Goal: Task Accomplishment & Management: Manage account settings

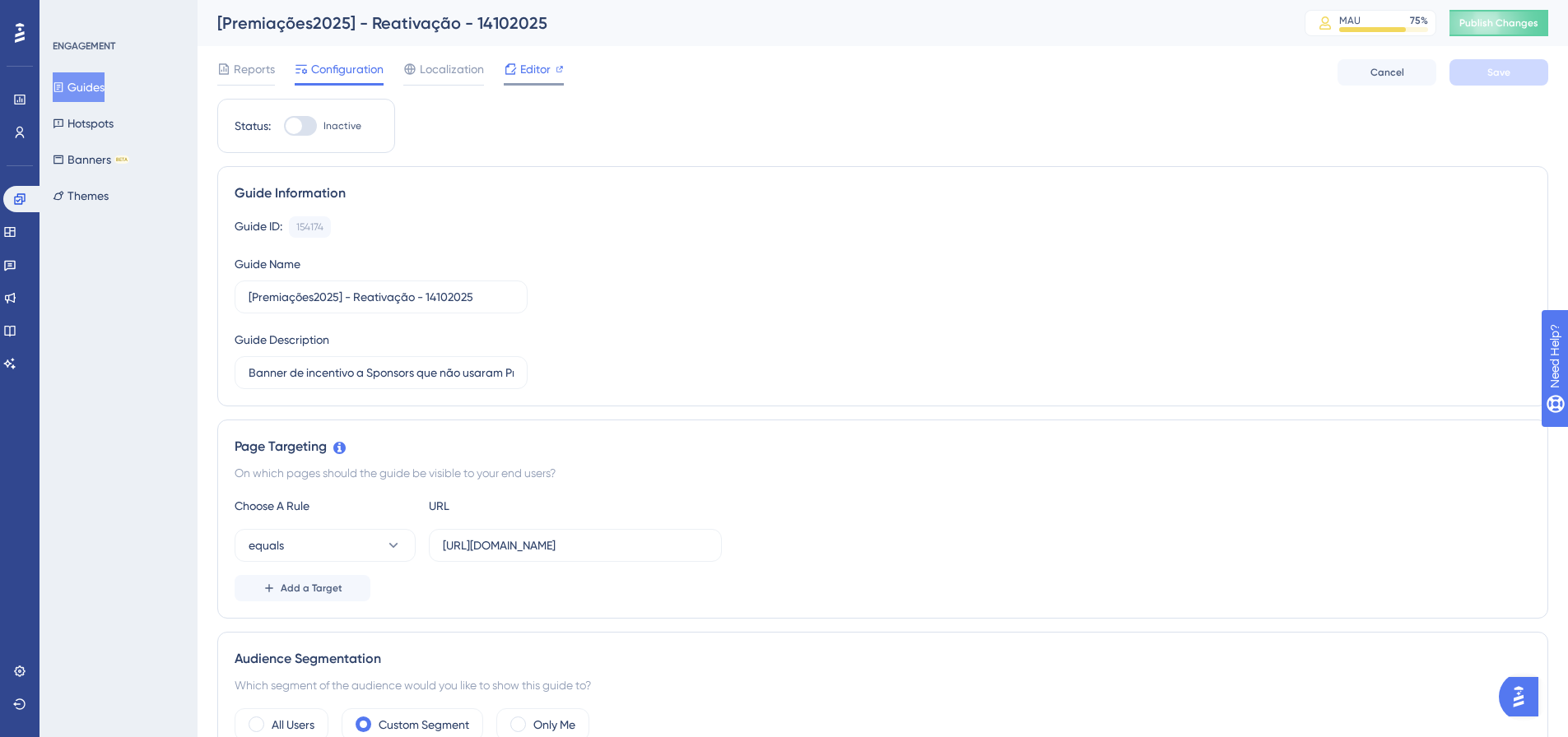
click at [527, 70] on span "Editor" at bounding box center [535, 69] width 31 height 20
click at [534, 66] on span "Editor" at bounding box center [535, 69] width 31 height 20
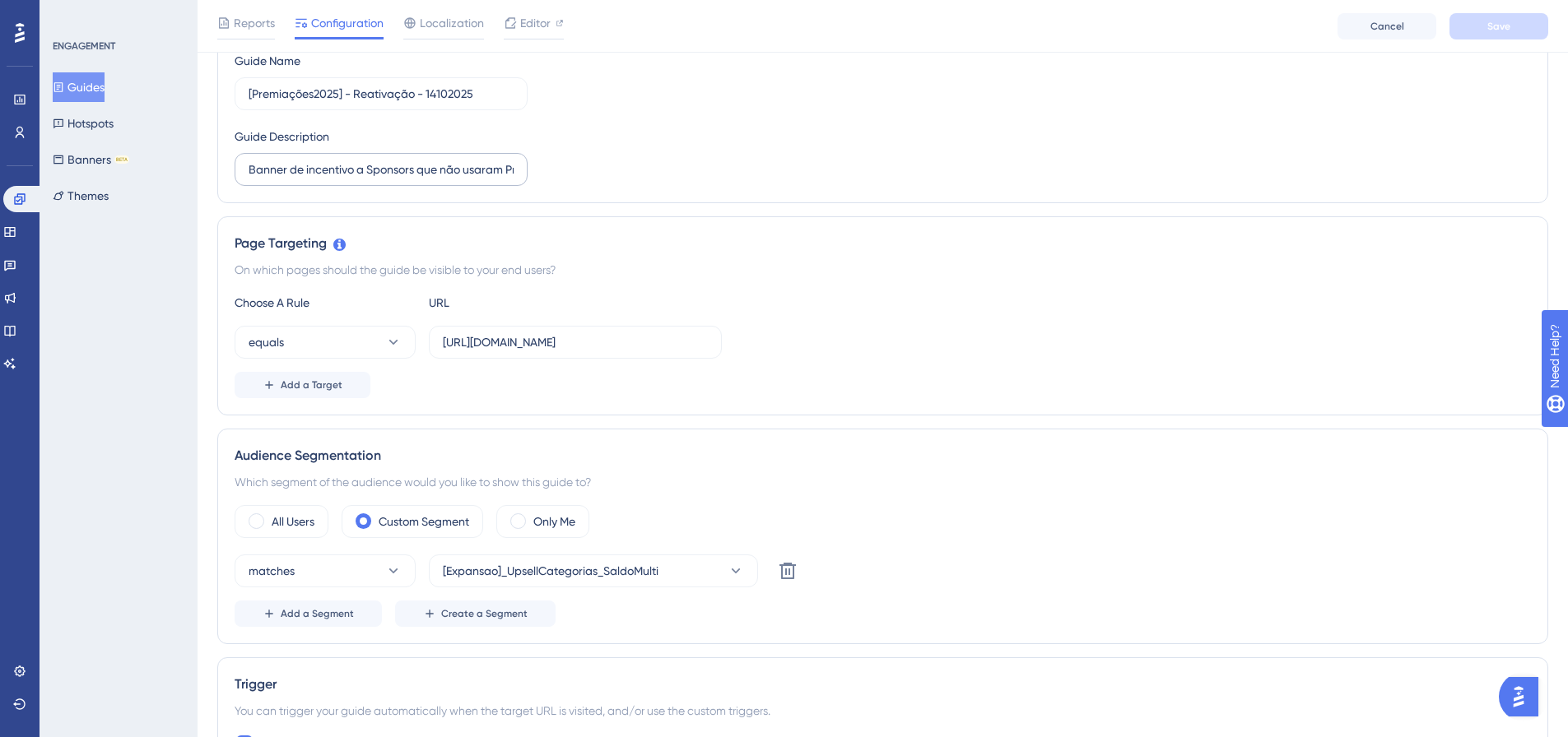
scroll to position [411, 0]
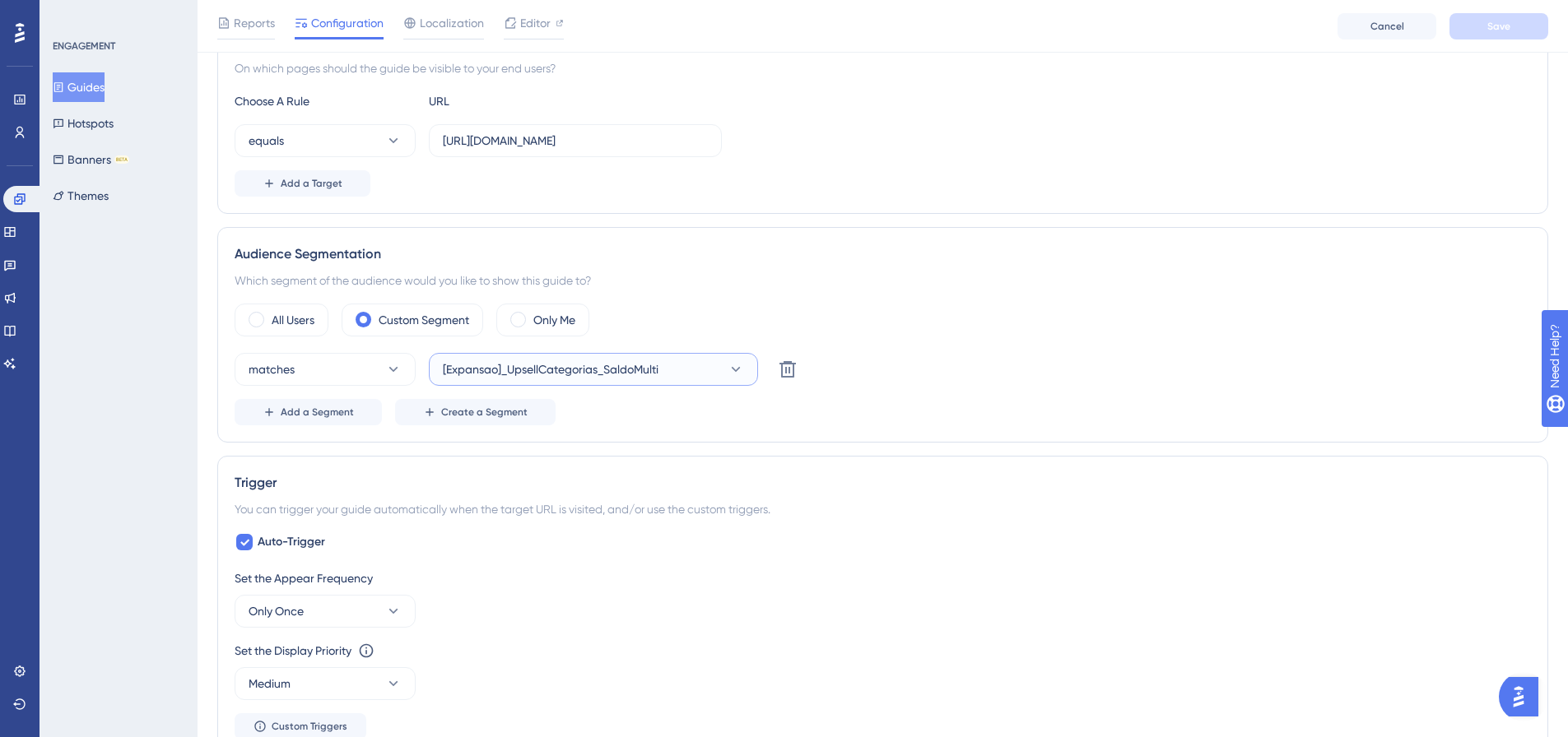
click at [736, 366] on icon at bounding box center [735, 369] width 17 height 17
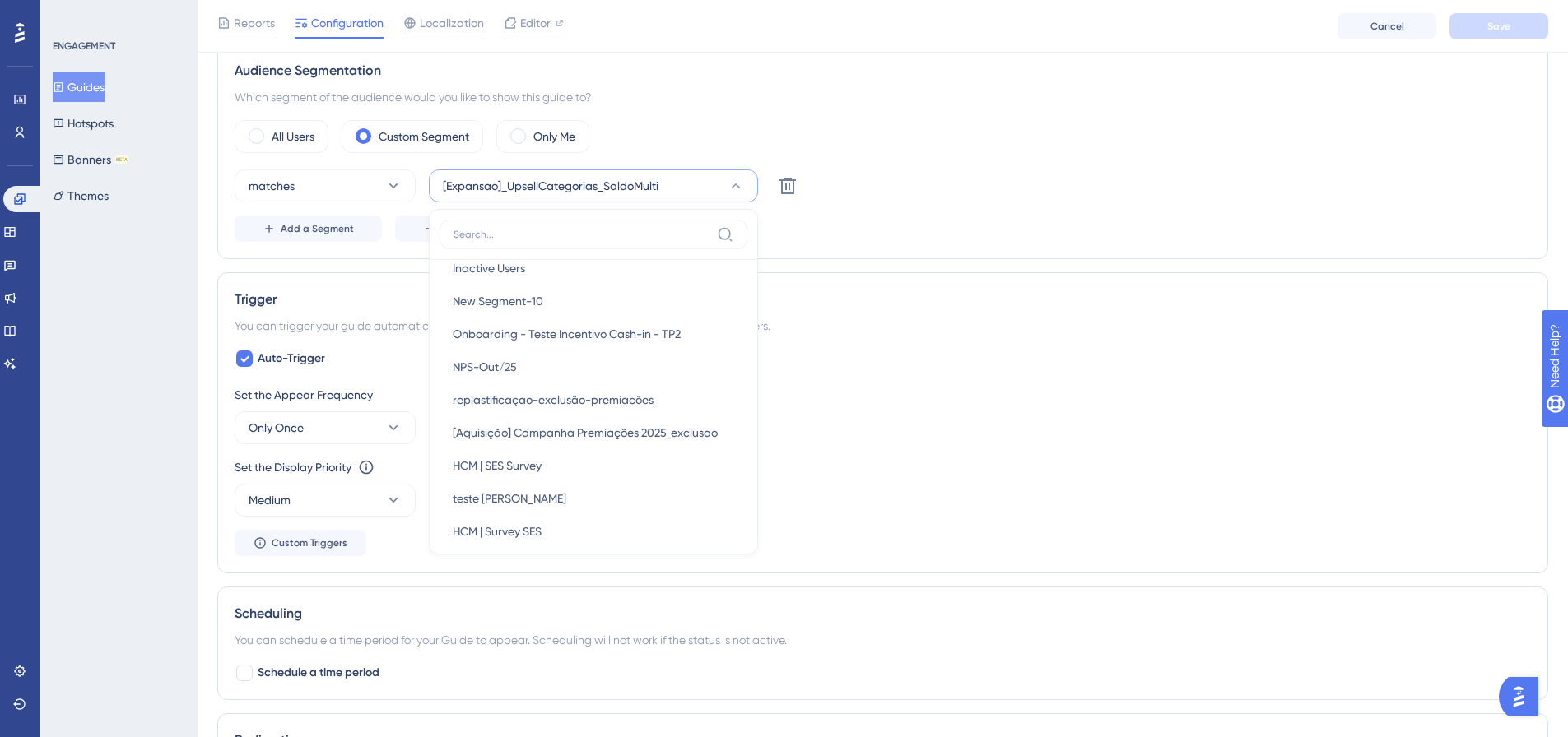
scroll to position [163, 0]
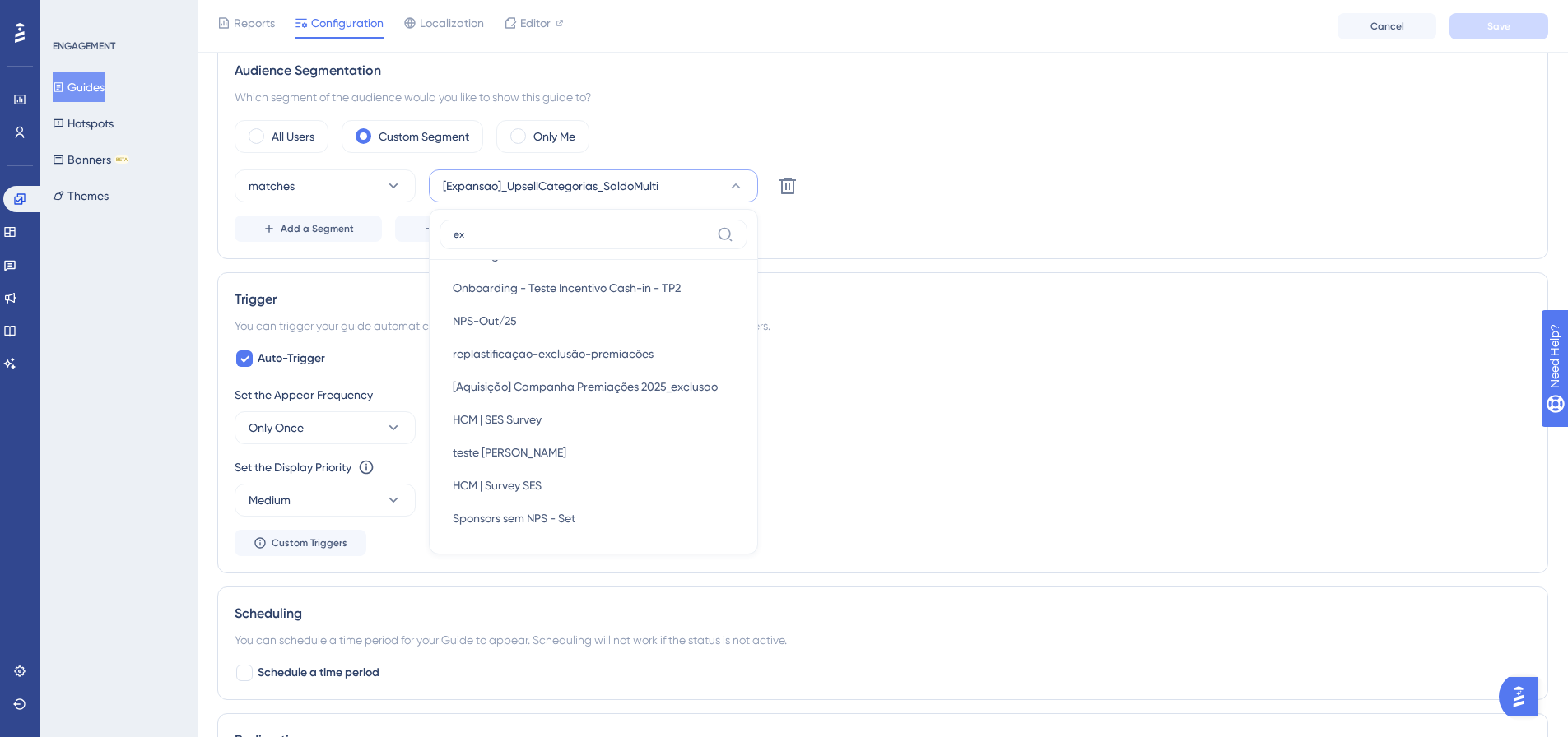
type input "ex"
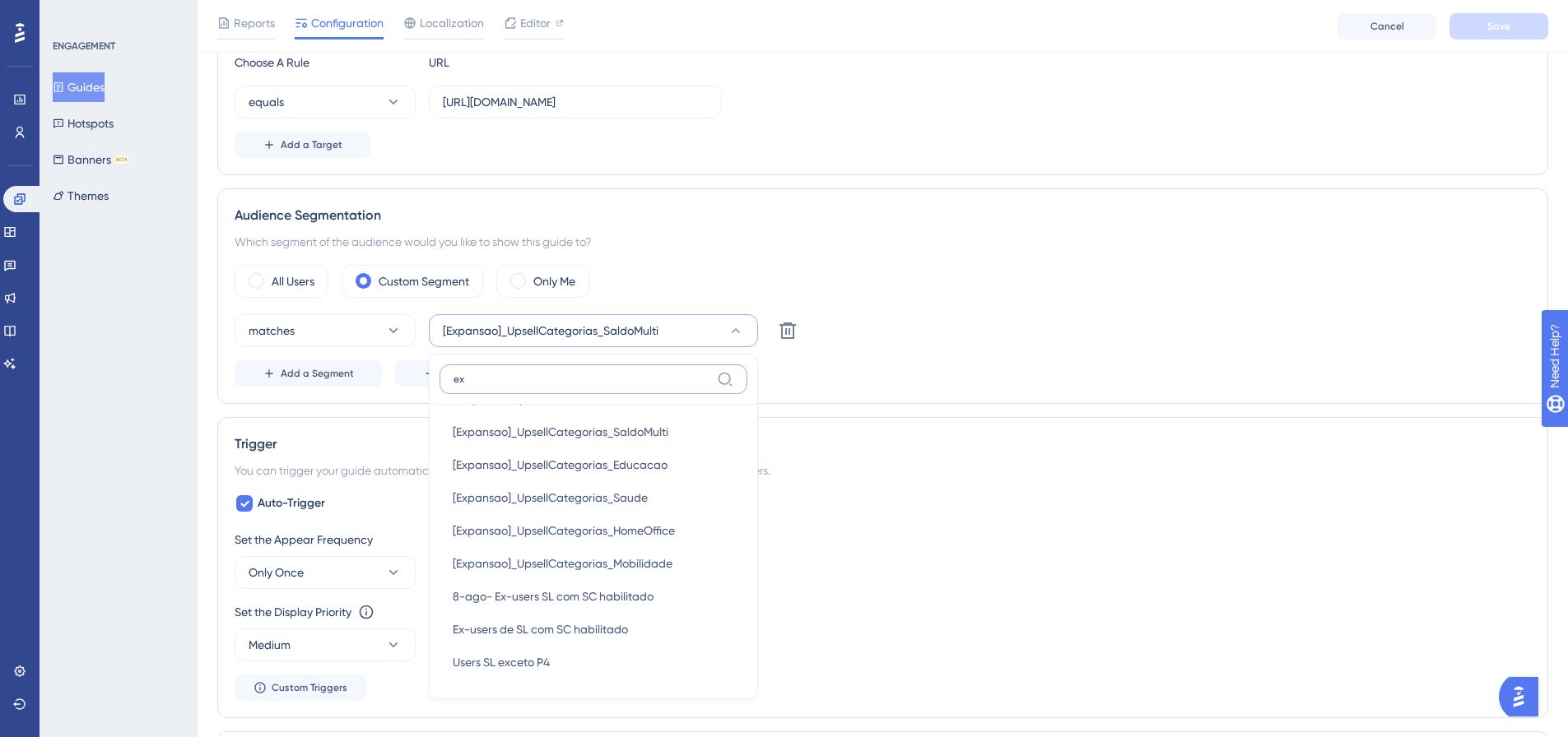
scroll to position [348, 0]
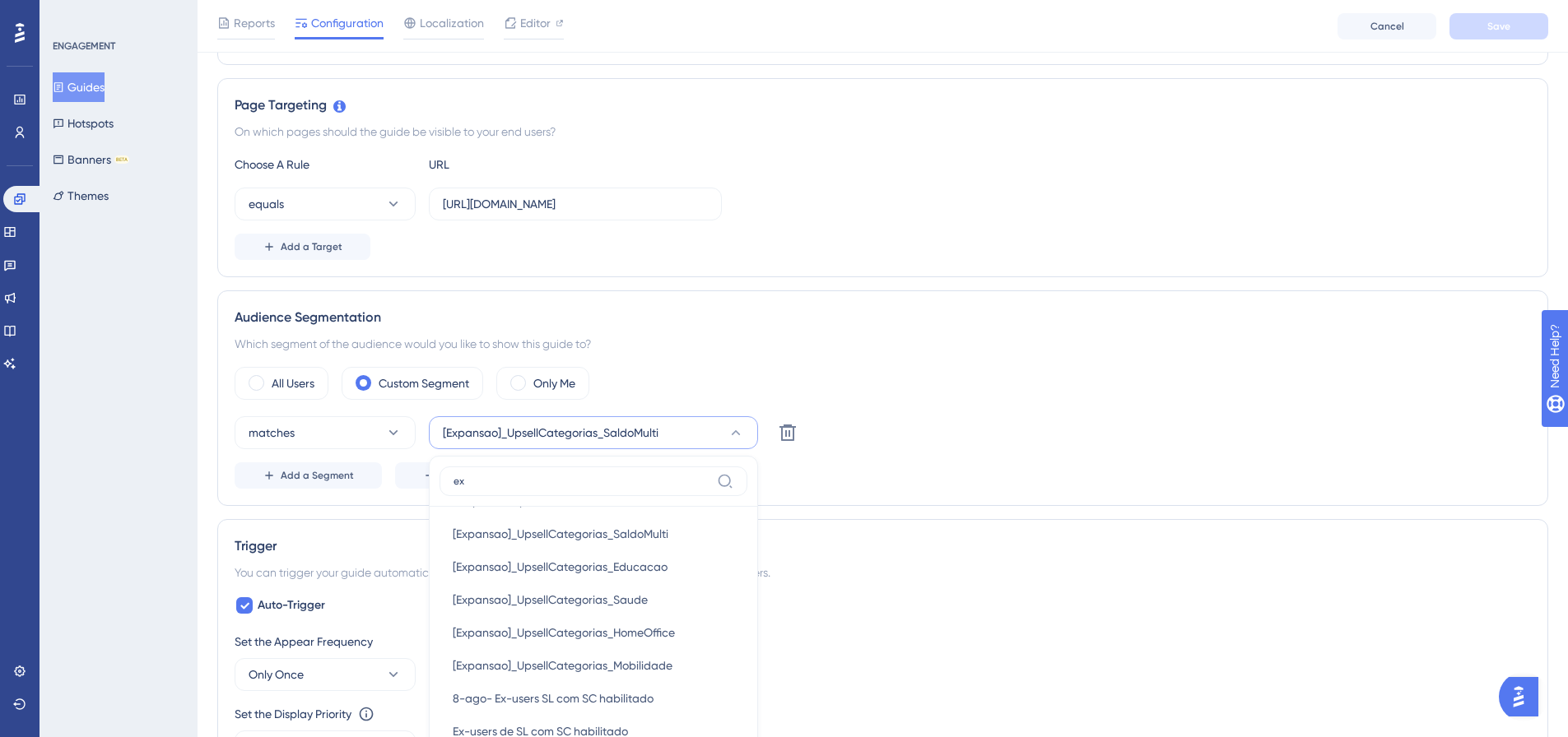
click at [1123, 272] on div "Page Targeting On which pages should the guide be visible to your end users? Ch…" at bounding box center [882, 177] width 1330 height 199
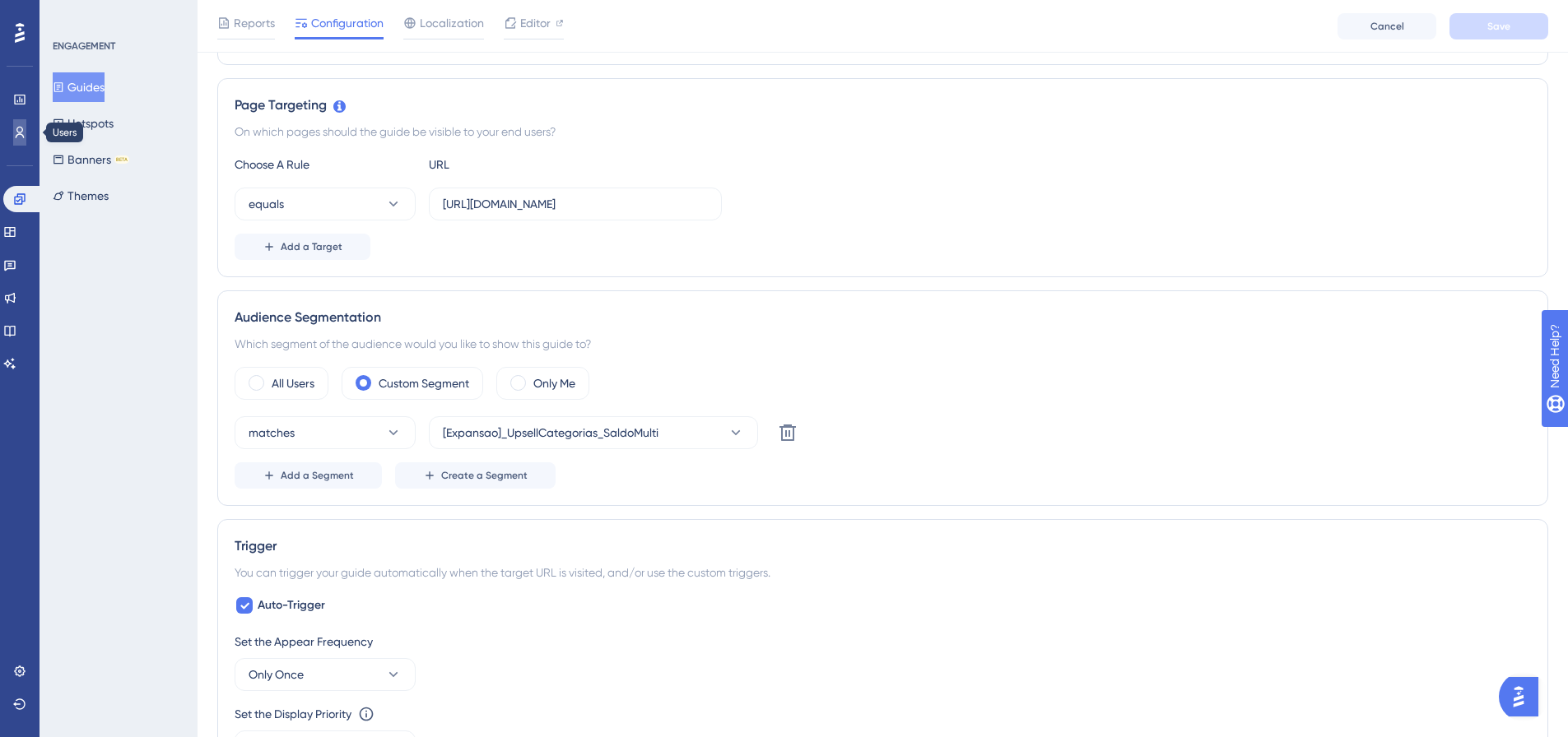
click at [27, 134] on link at bounding box center [19, 132] width 13 height 27
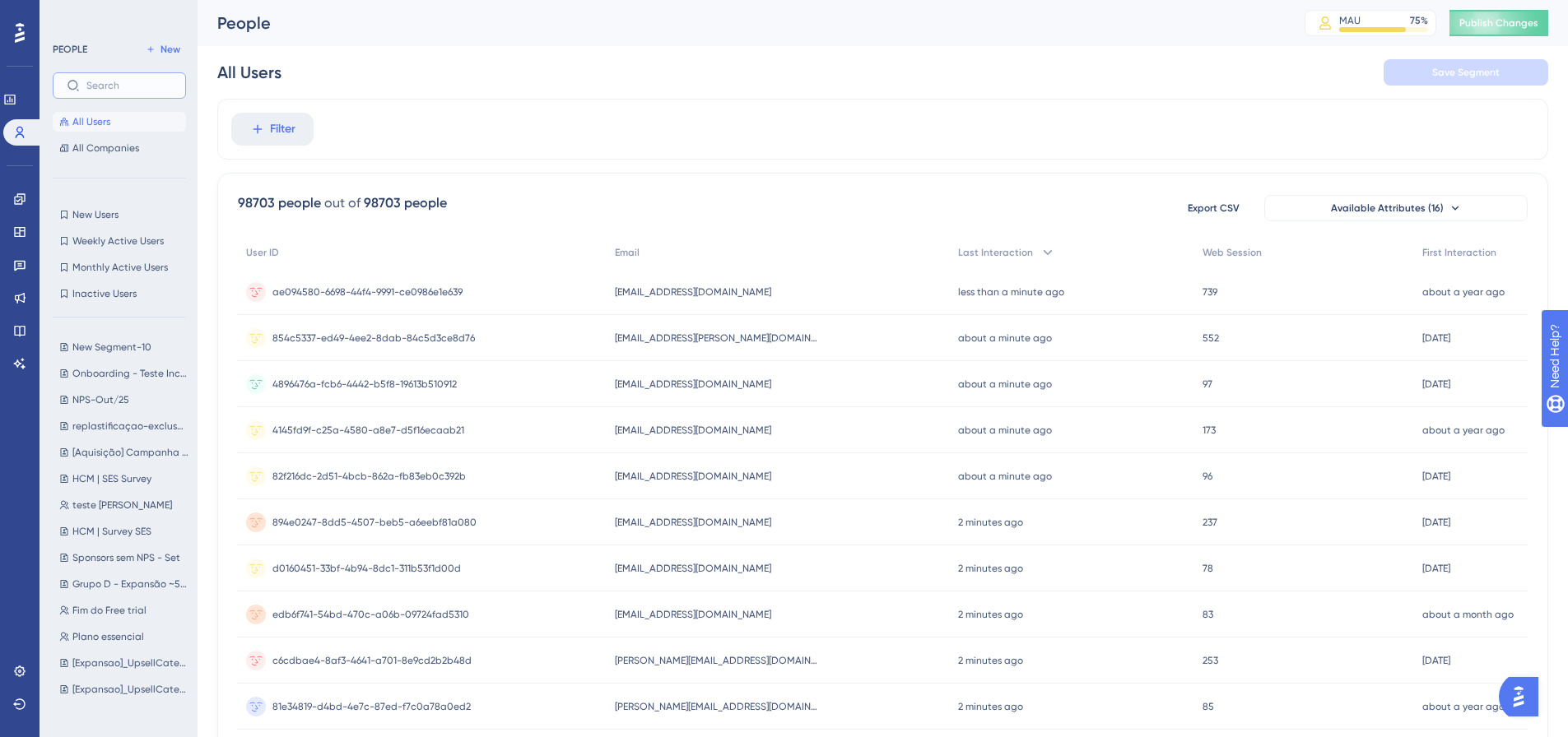
click at [104, 85] on input "text" at bounding box center [129, 86] width 85 height 12
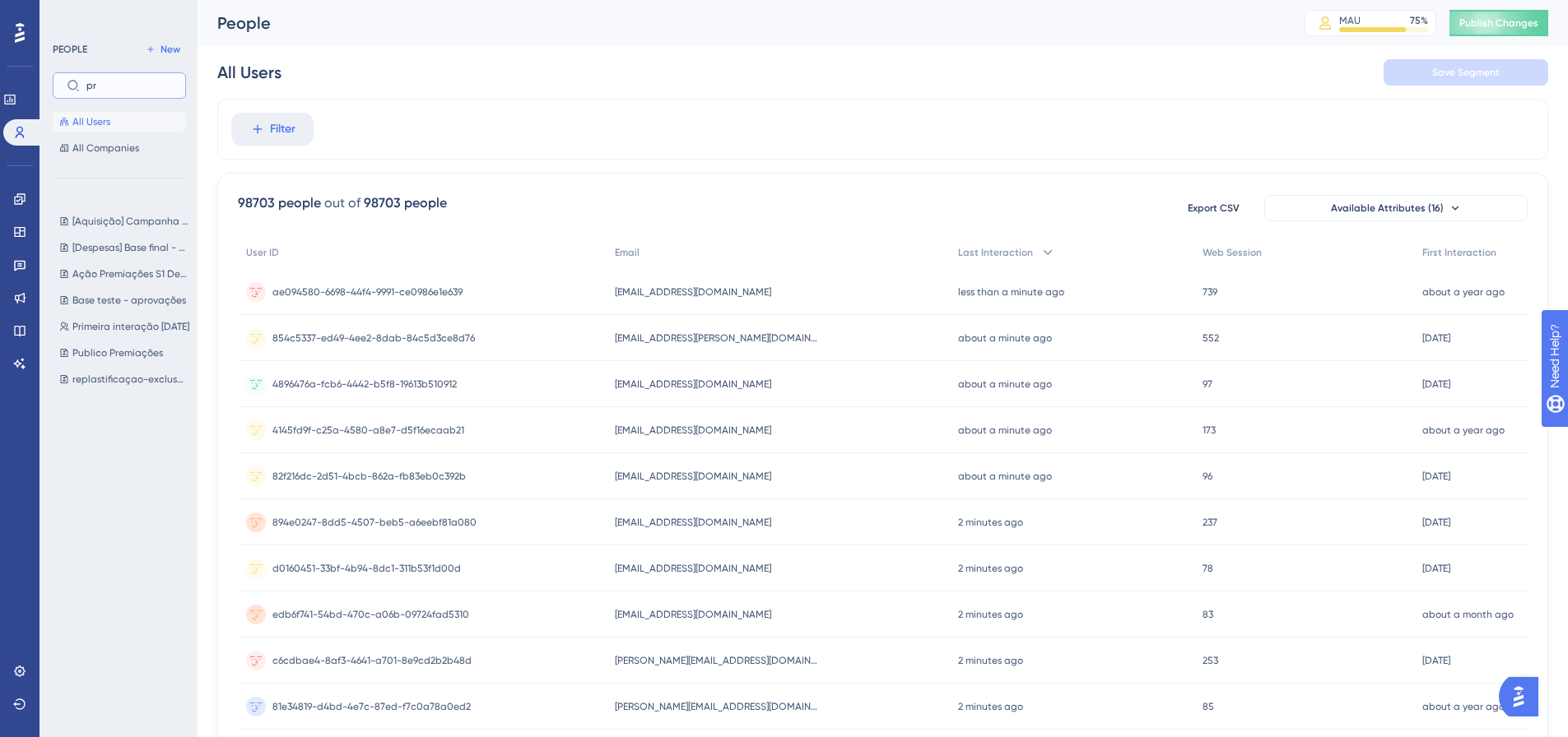
type input "pr"
click at [149, 100] on div "PEOPLE New pr All Users All Companies" at bounding box center [119, 99] width 134 height 119
click at [153, 83] on input "pr" at bounding box center [129, 86] width 85 height 12
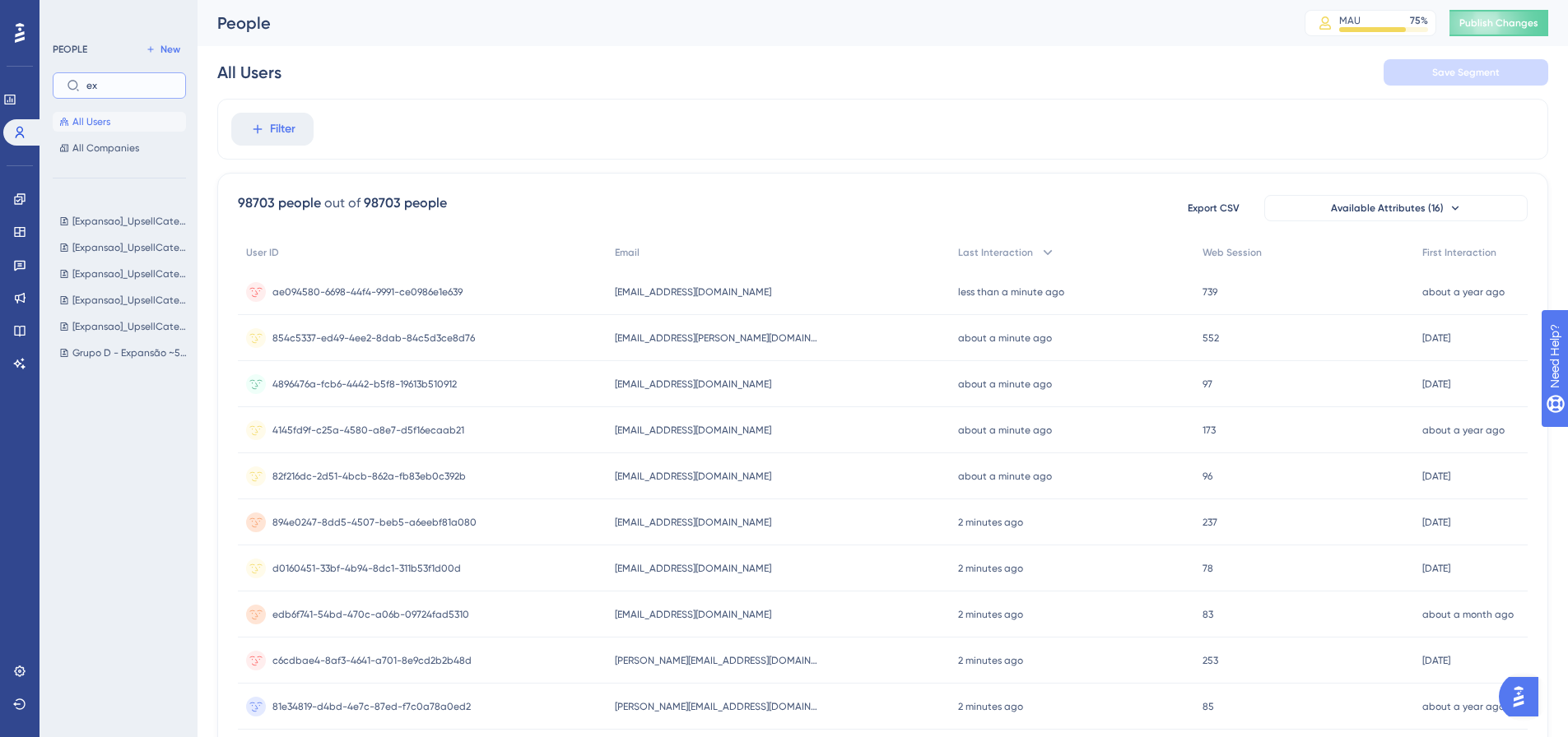
type input "e"
type input "r"
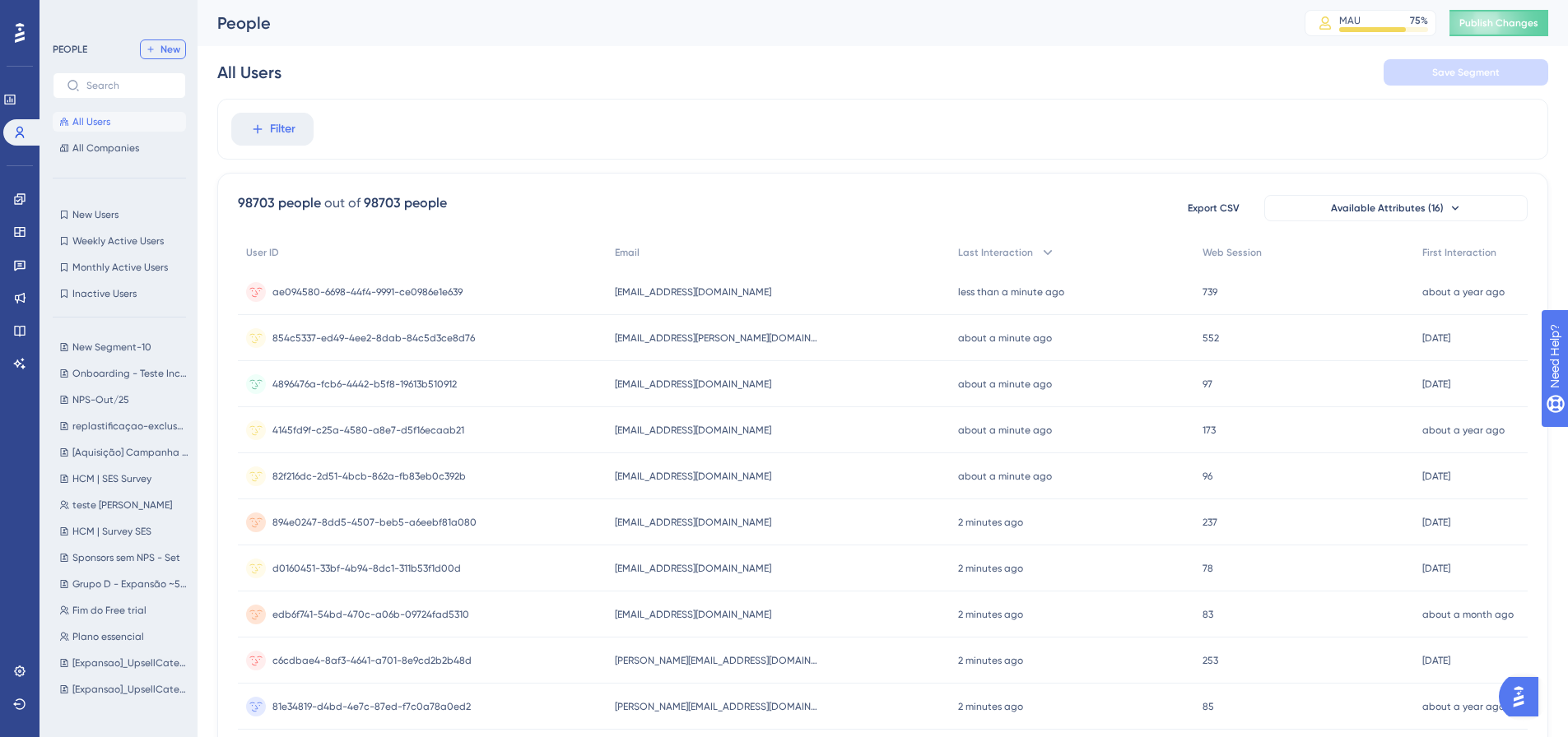
click at [170, 52] on span "New" at bounding box center [170, 49] width 20 height 13
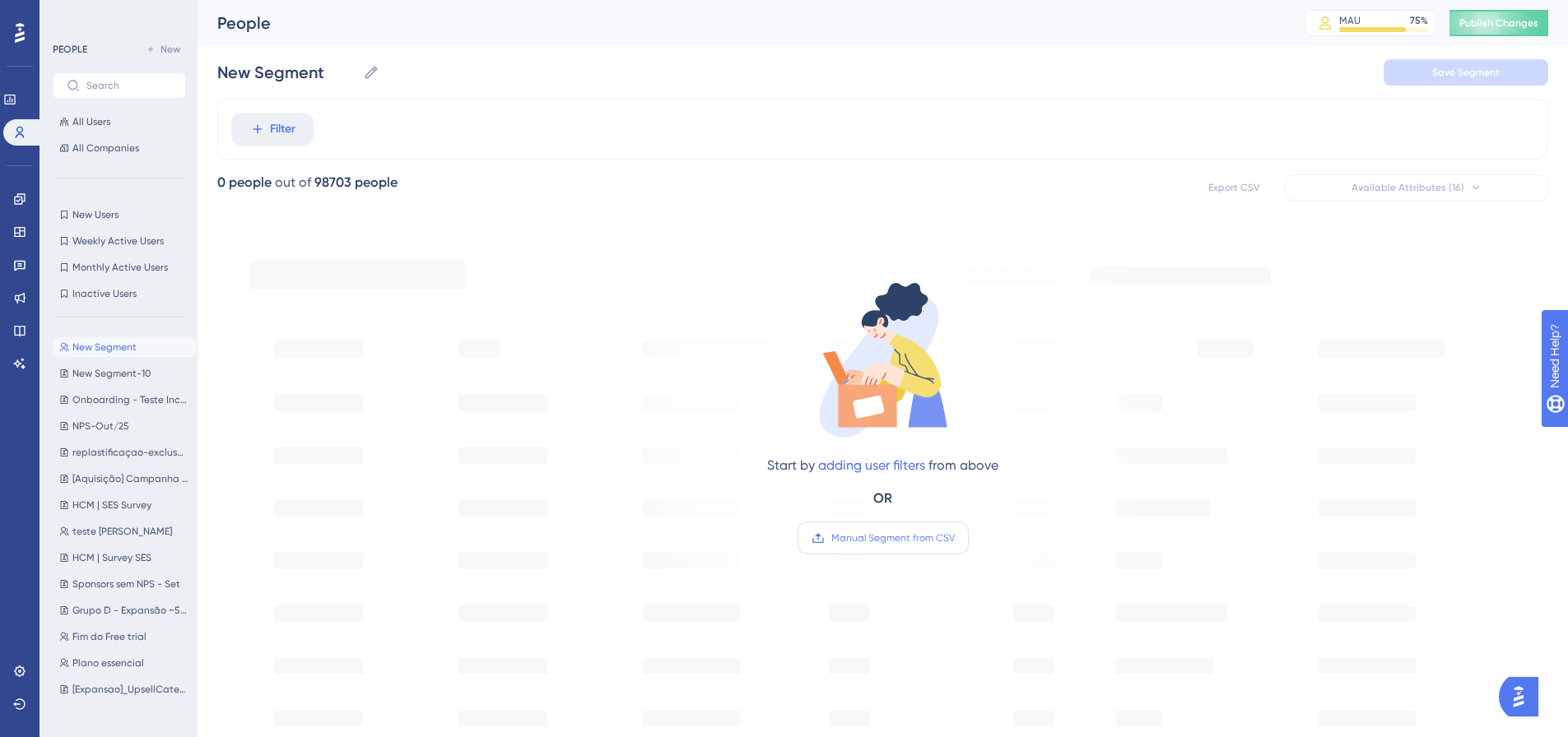
click at [879, 530] on label "Manual Segment from CSV" at bounding box center [883, 538] width 171 height 33
click at [955, 538] on input "Manual Segment from CSV" at bounding box center [955, 538] width 0 height 0
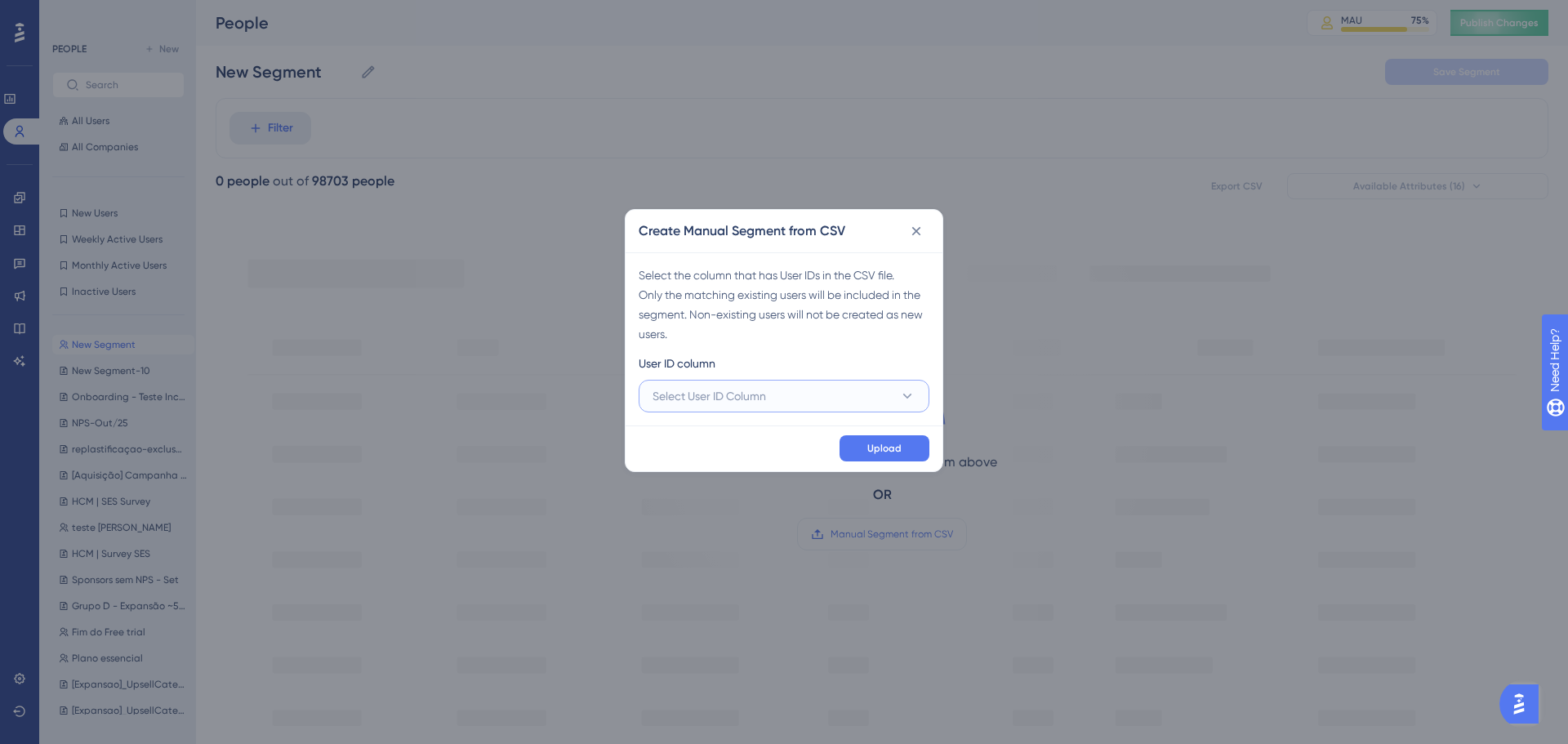
click at [766, 398] on span "Select User ID Column" at bounding box center [709, 396] width 113 height 20
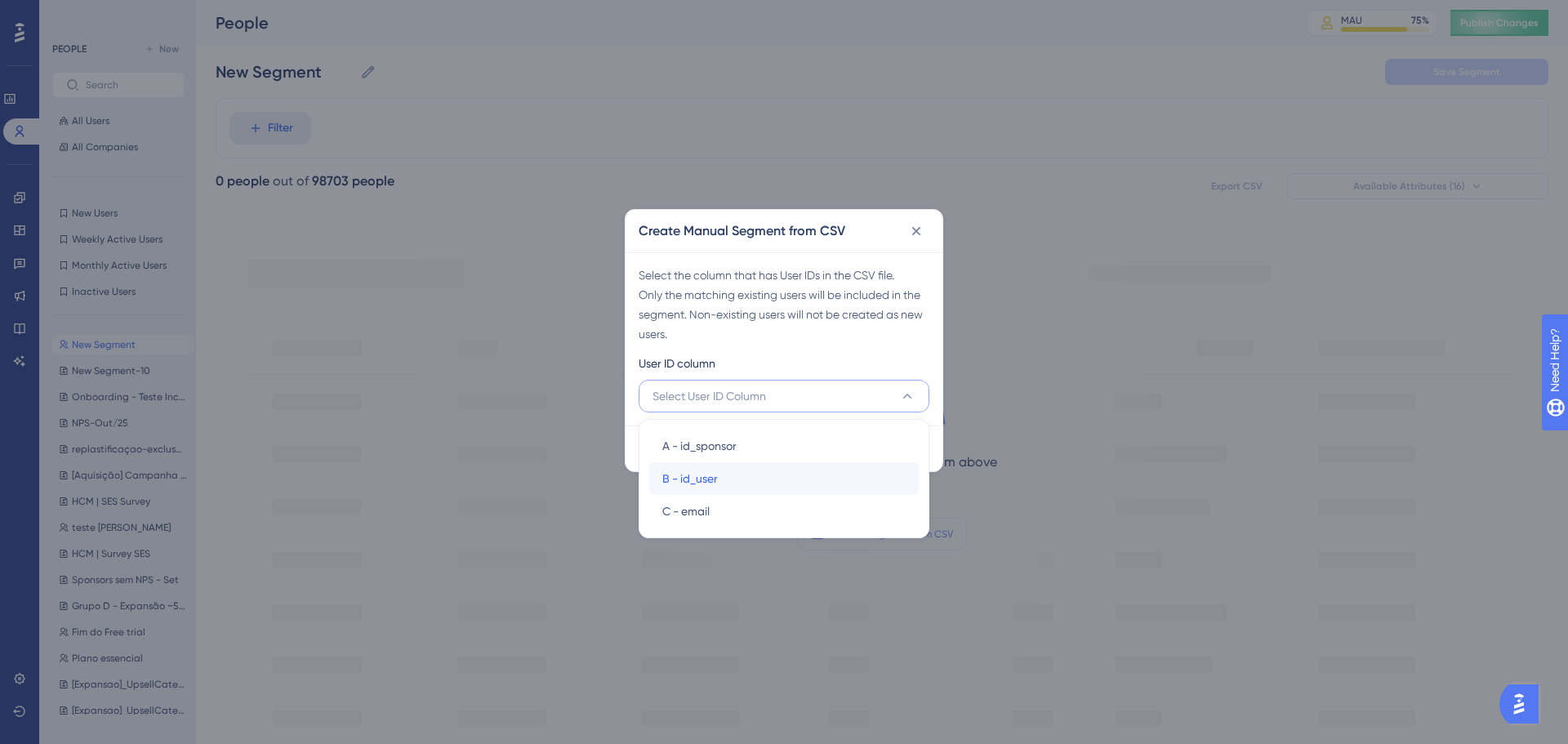
click at [756, 484] on div "B - id_user B - id_user" at bounding box center [784, 478] width 244 height 32
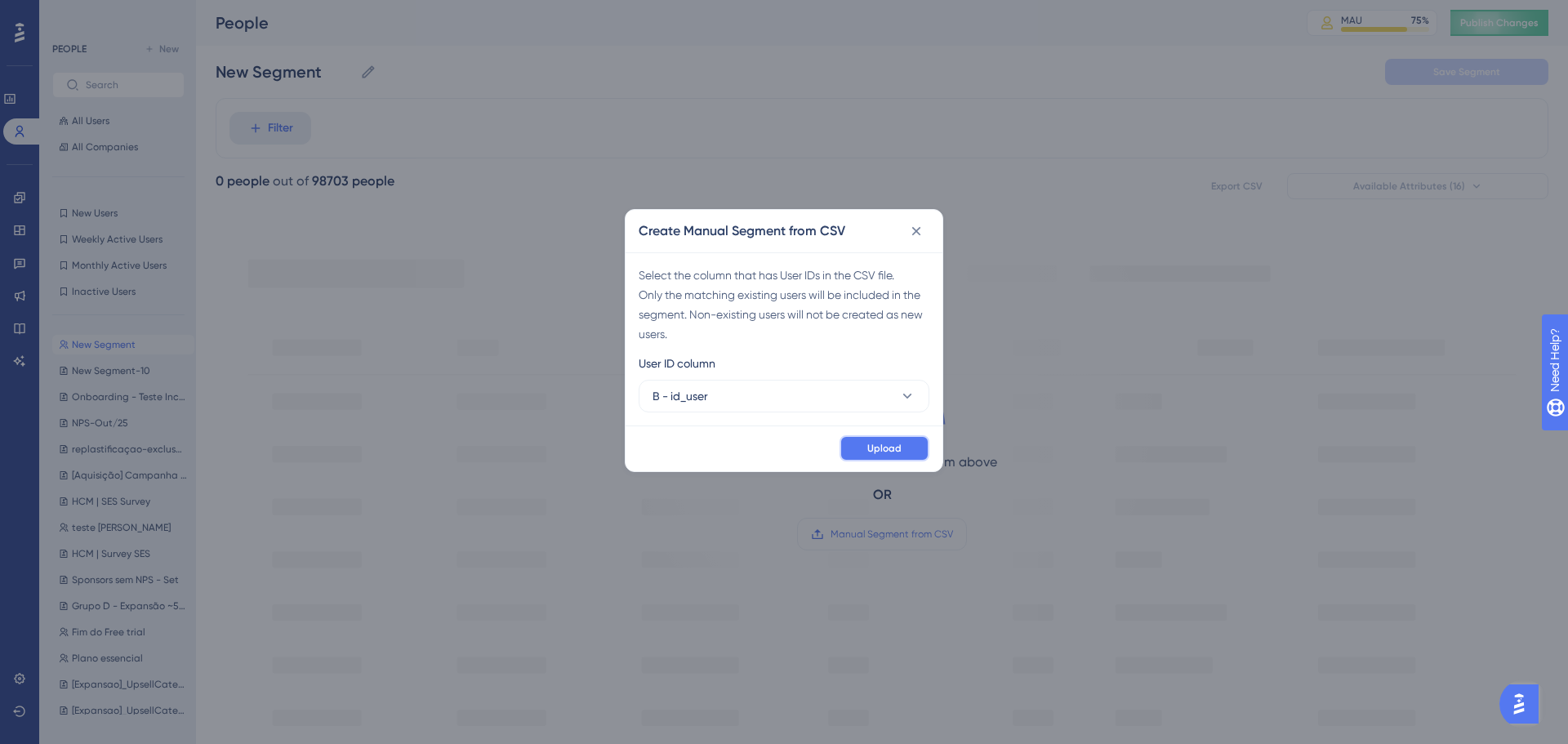
click at [891, 440] on button "Upload" at bounding box center [884, 448] width 89 height 27
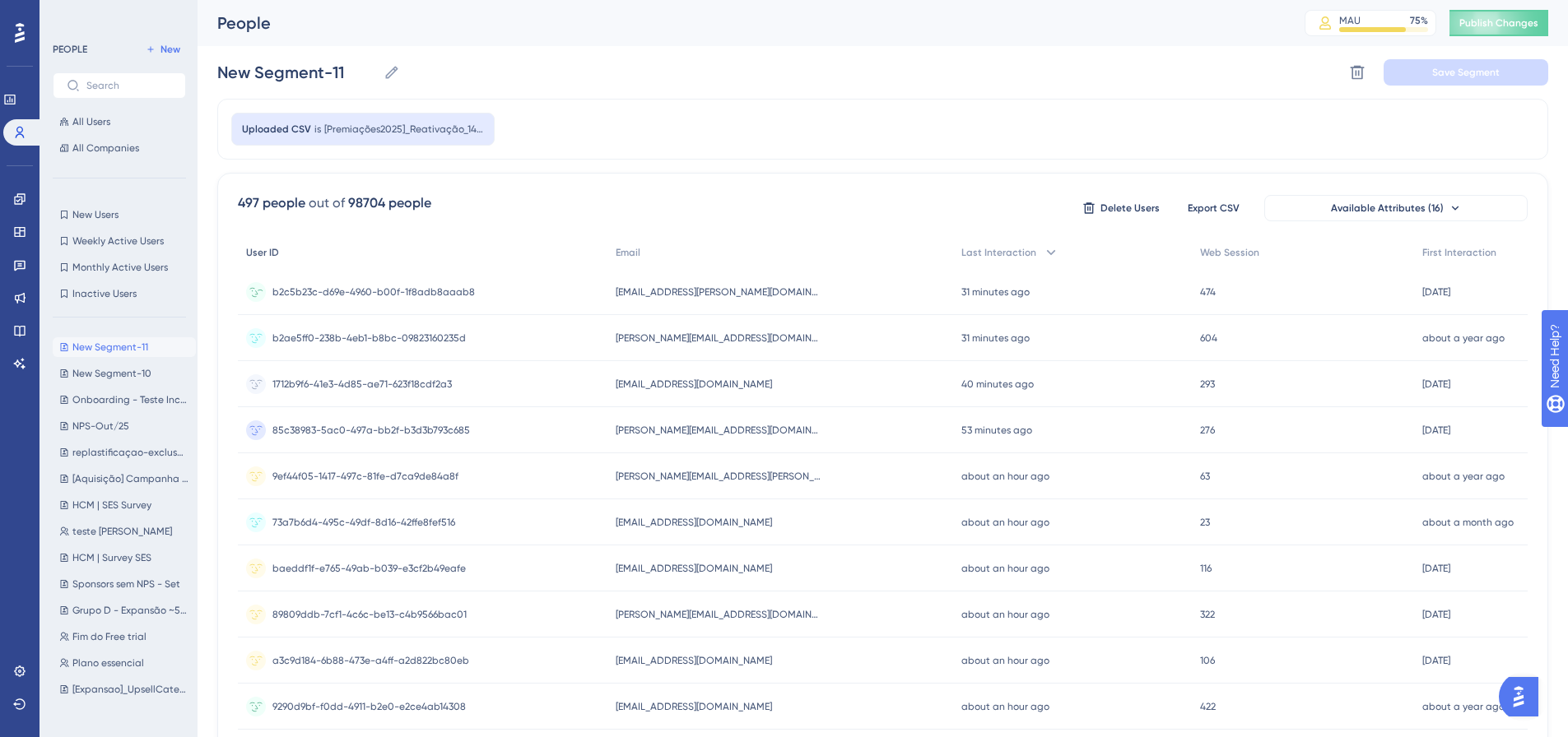
click at [411, 240] on div "User ID" at bounding box center [422, 253] width 369 height 34
click at [394, 76] on icon at bounding box center [391, 72] width 17 height 17
click at [377, 76] on input "New Segment-11" at bounding box center [296, 71] width 159 height 23
click at [343, 69] on input "New Segment-11" at bounding box center [296, 71] width 159 height 23
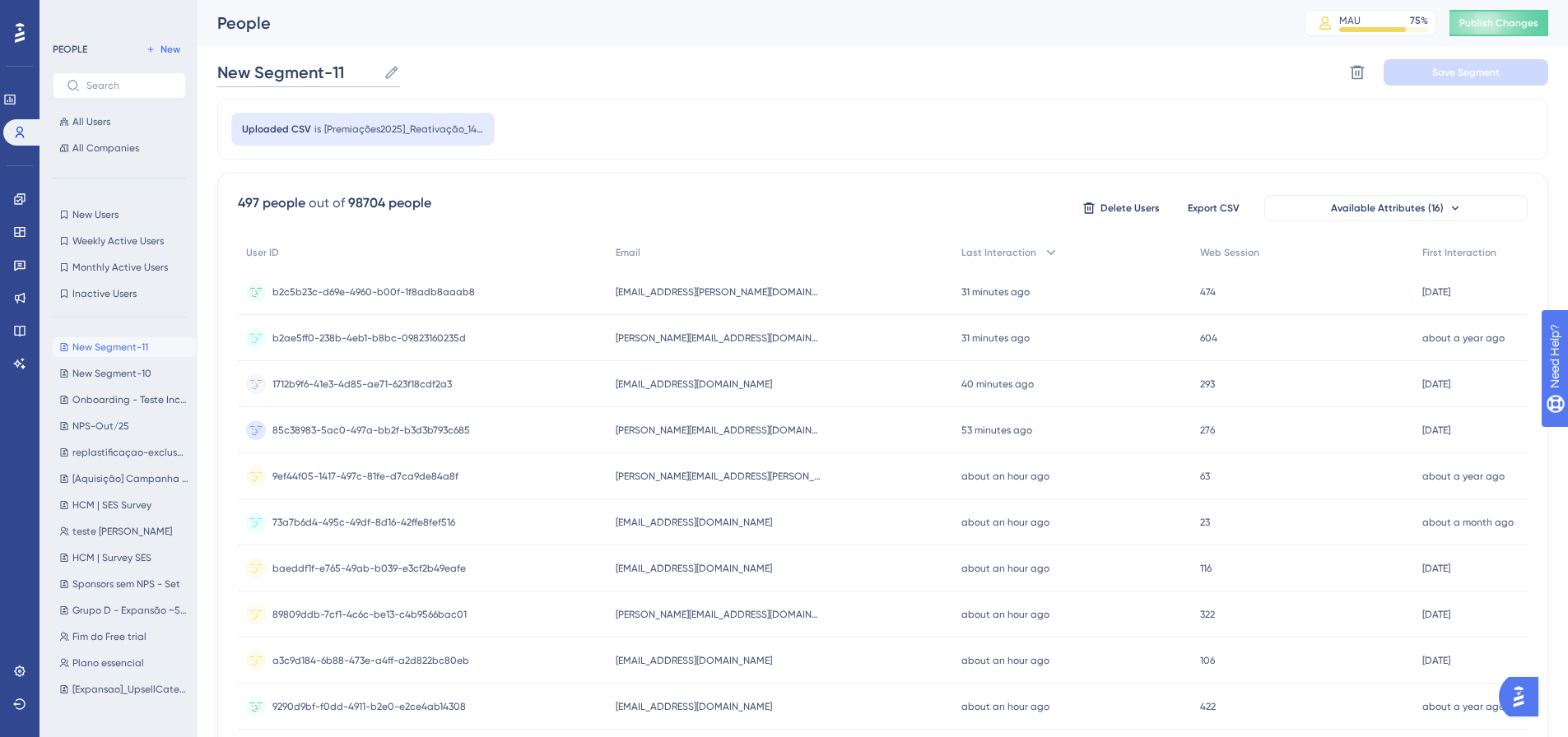
click at [343, 69] on input "New Segment-11" at bounding box center [296, 71] width 159 height 23
paste input "[Premiações2025]_Reativação_14102025"
type input "[Premiações2025]_Reativação_14102025"
click at [840, 87] on div "[Premiações2025]_Reativação_14102025 [Premiações2025]_Reativação_14102025 Delet…" at bounding box center [882, 72] width 1330 height 53
click at [1477, 80] on button "Save Segment" at bounding box center [1466, 72] width 164 height 27
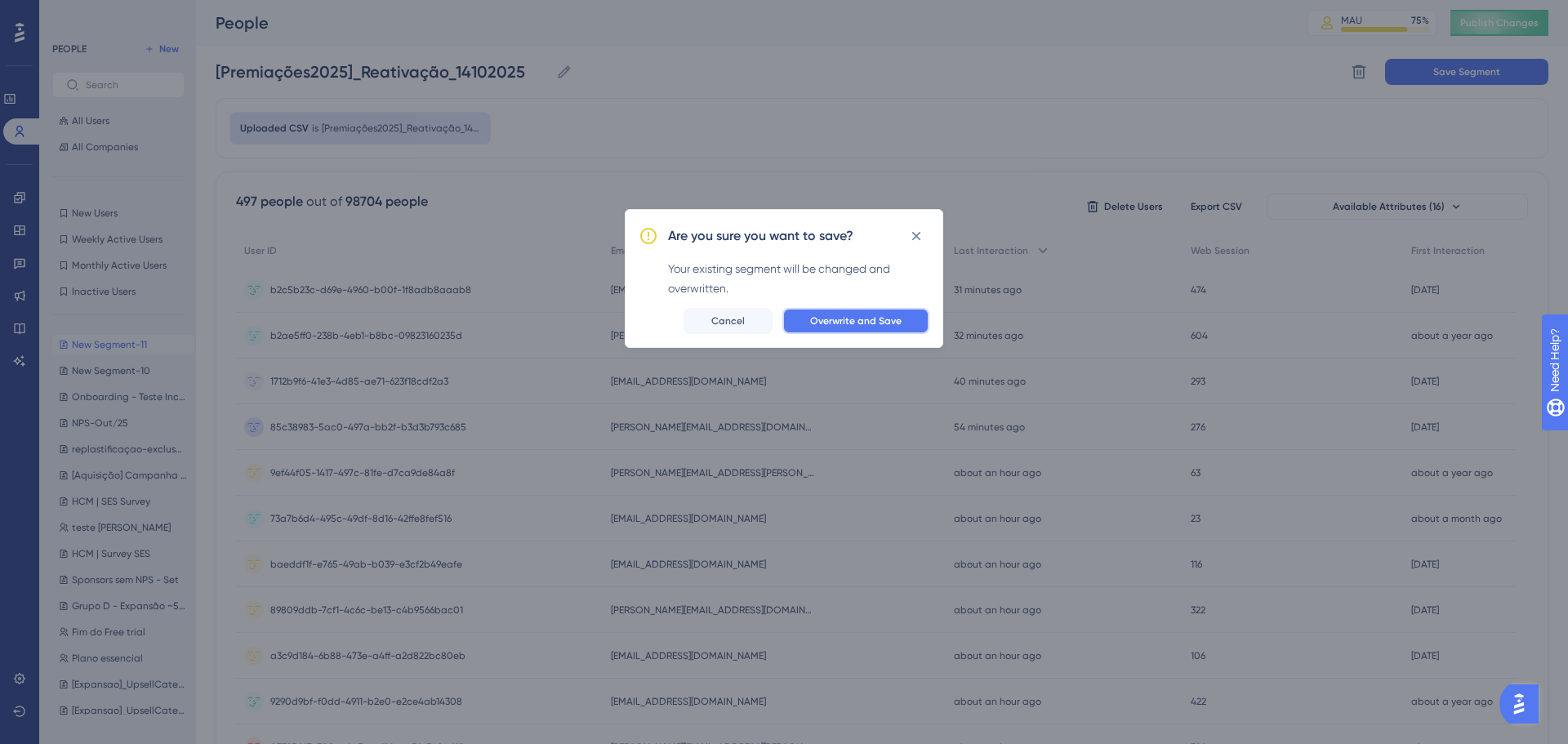
click at [862, 323] on span "Overwrite and Save" at bounding box center [855, 320] width 91 height 13
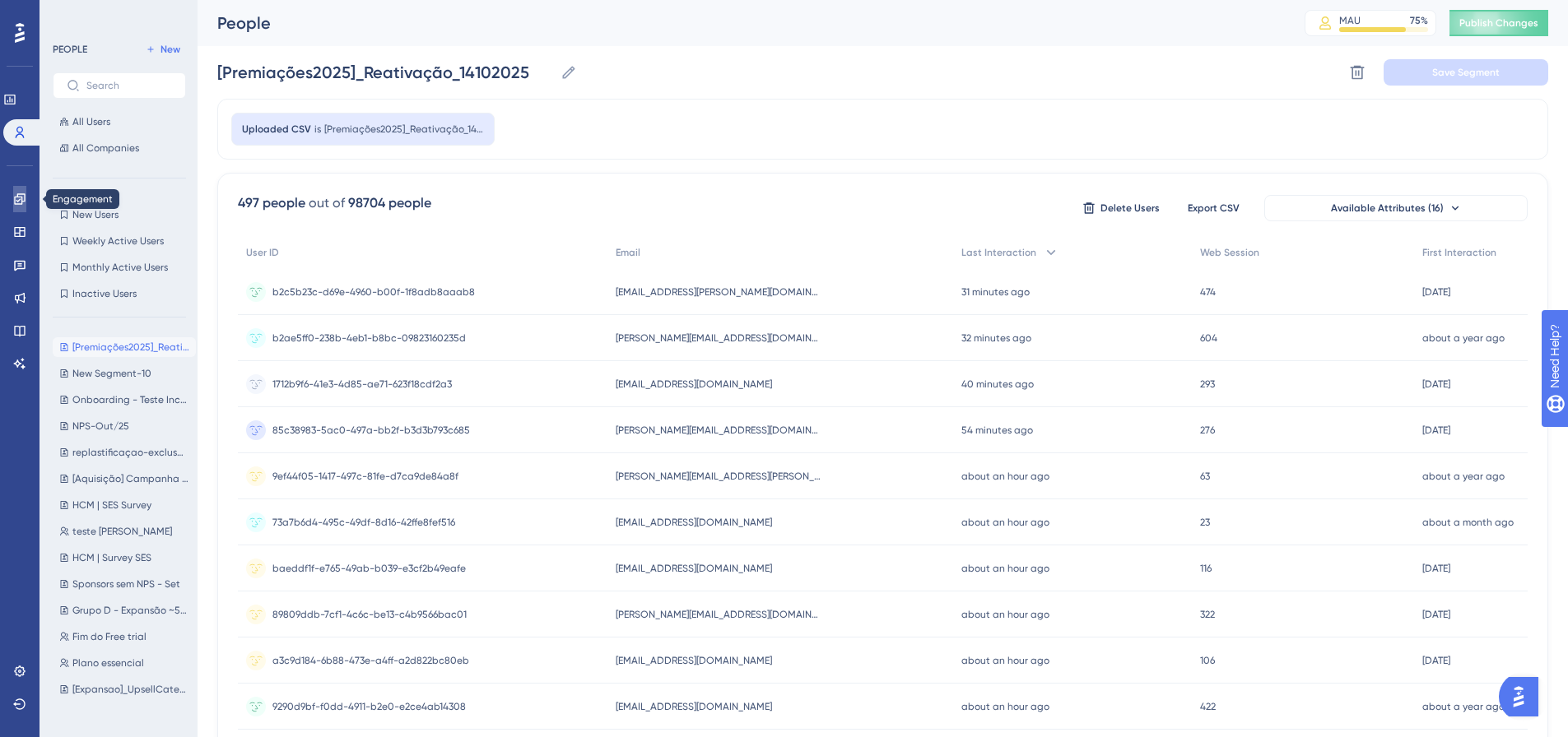
click at [21, 190] on link at bounding box center [19, 199] width 13 height 27
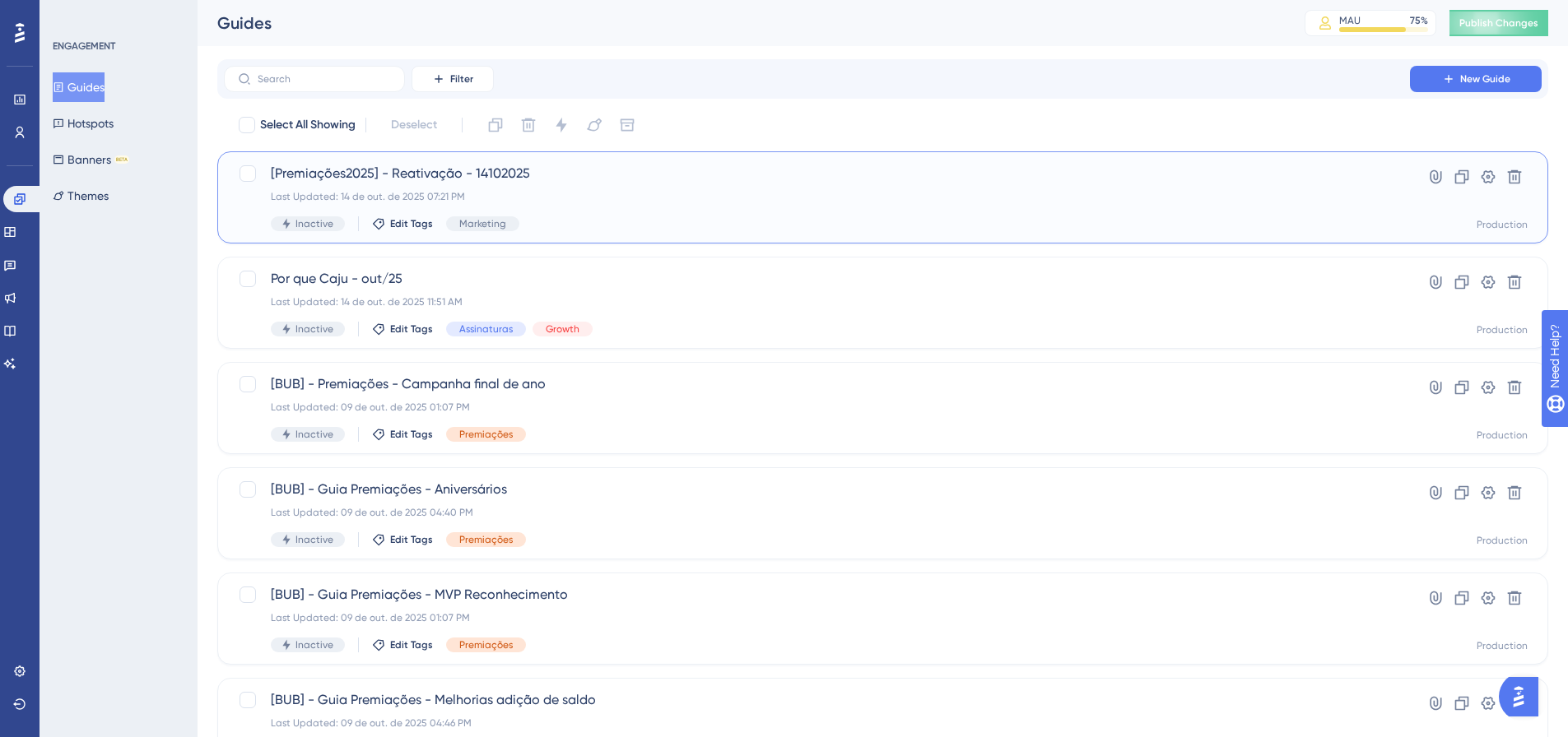
click at [683, 202] on div "Last Updated: 14 de out. de 2025 07:21 PM" at bounding box center [816, 196] width 1093 height 13
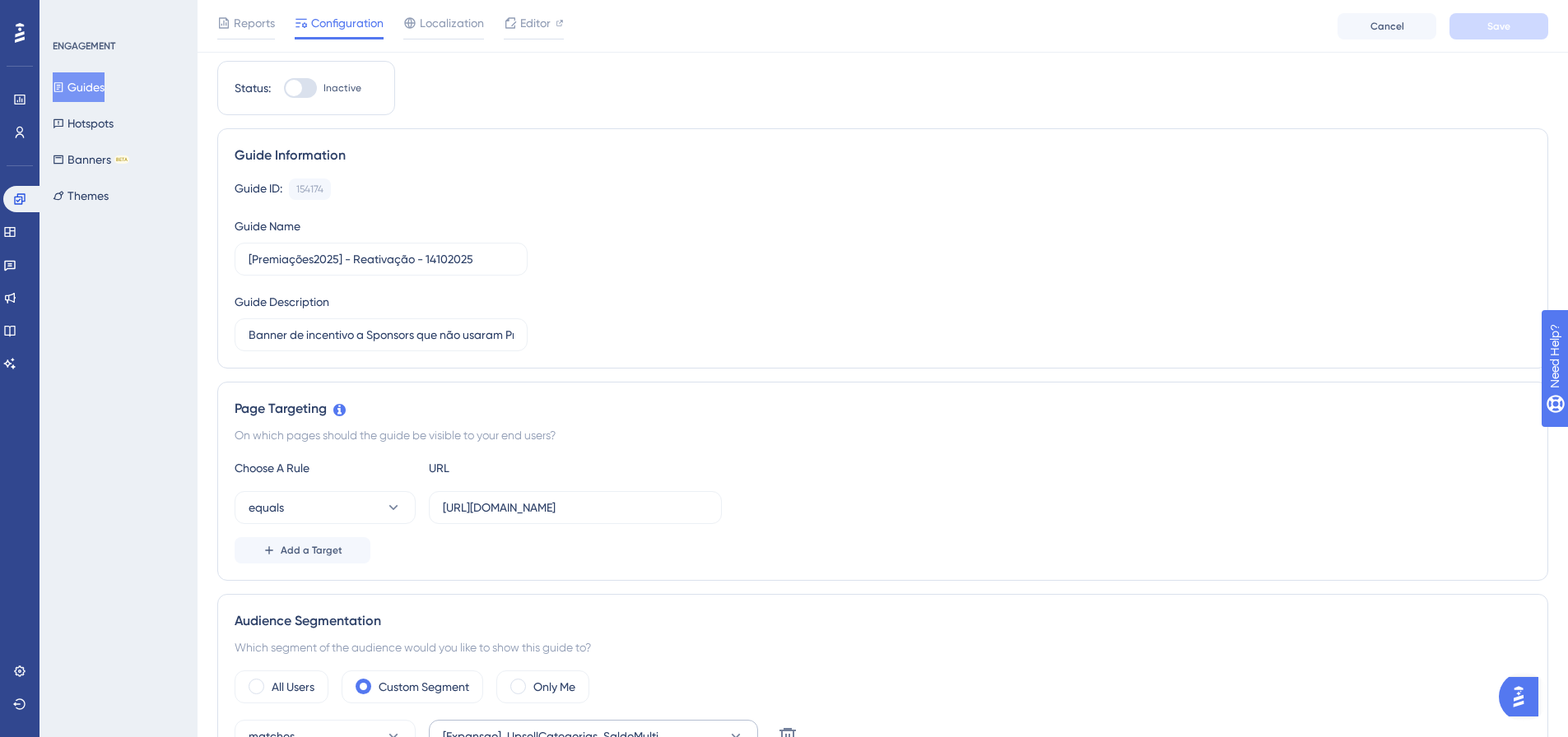
scroll to position [247, 0]
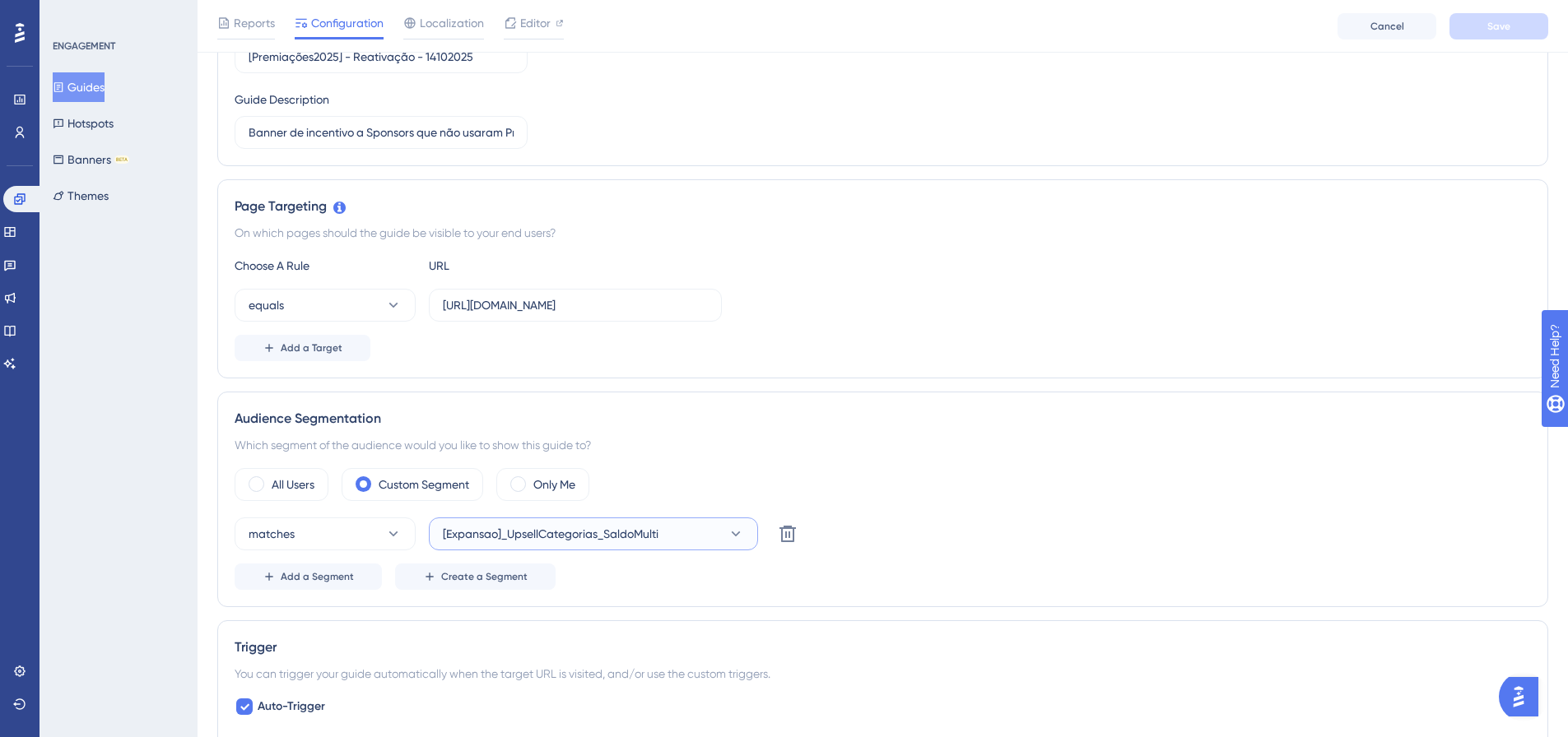
click at [724, 533] on button "[Expansao]_UpsellCategorias_SaldoMulti" at bounding box center [593, 534] width 329 height 33
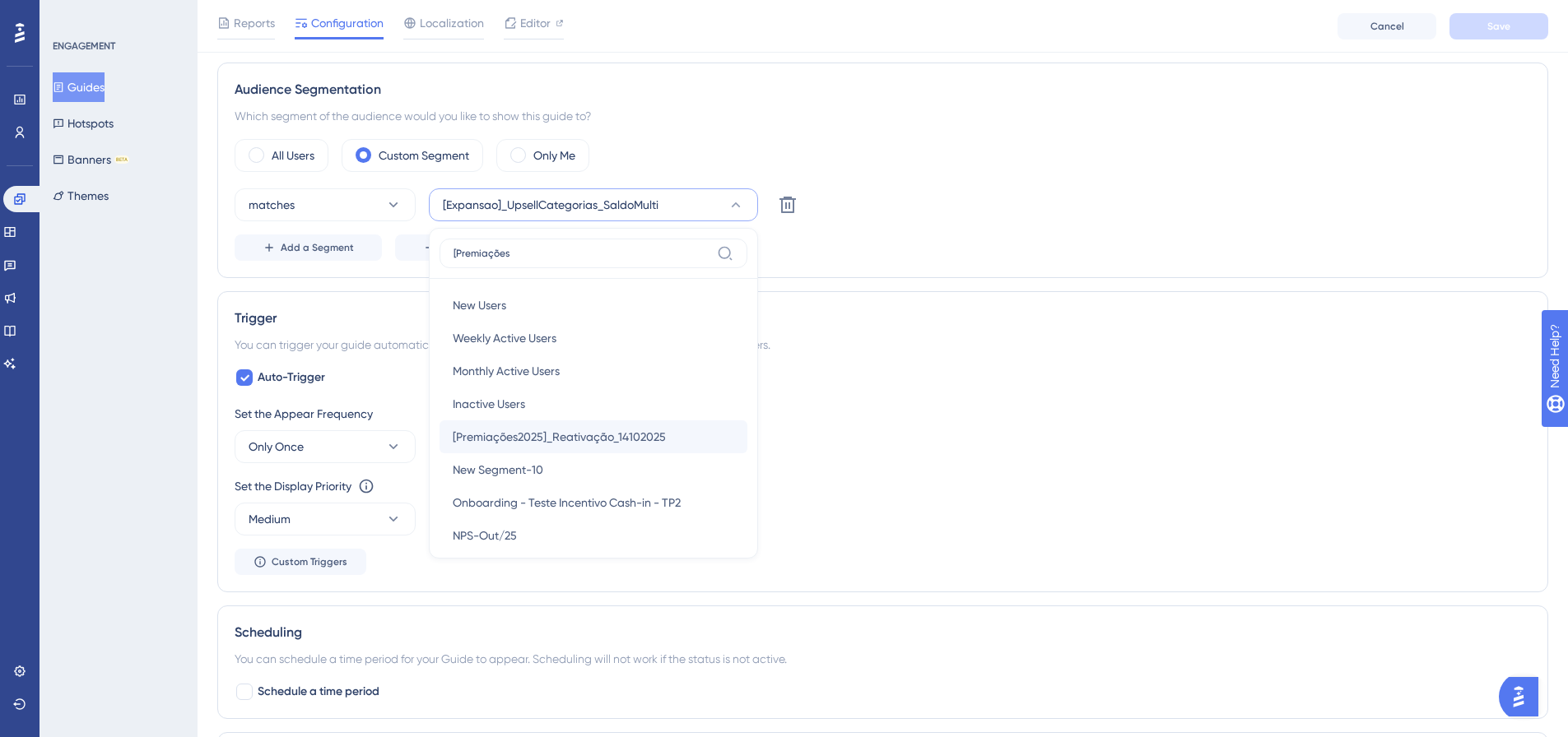
type input "[Premiações"
click at [619, 424] on div "[Premiações2025]_Reativação_14102025 [Premiações2025]_Reativação_14102025" at bounding box center [593, 437] width 281 height 33
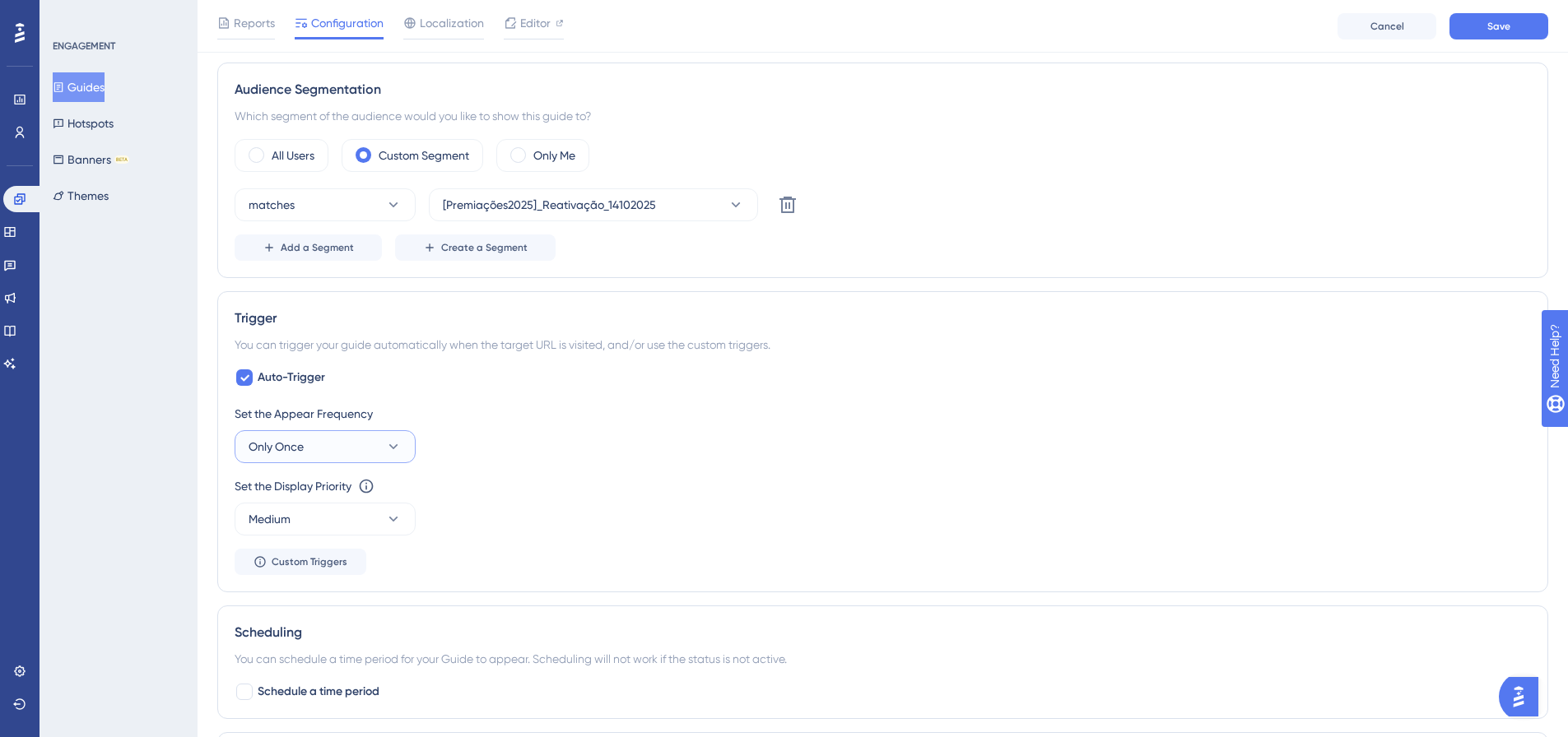
click at [387, 443] on icon at bounding box center [393, 447] width 17 height 17
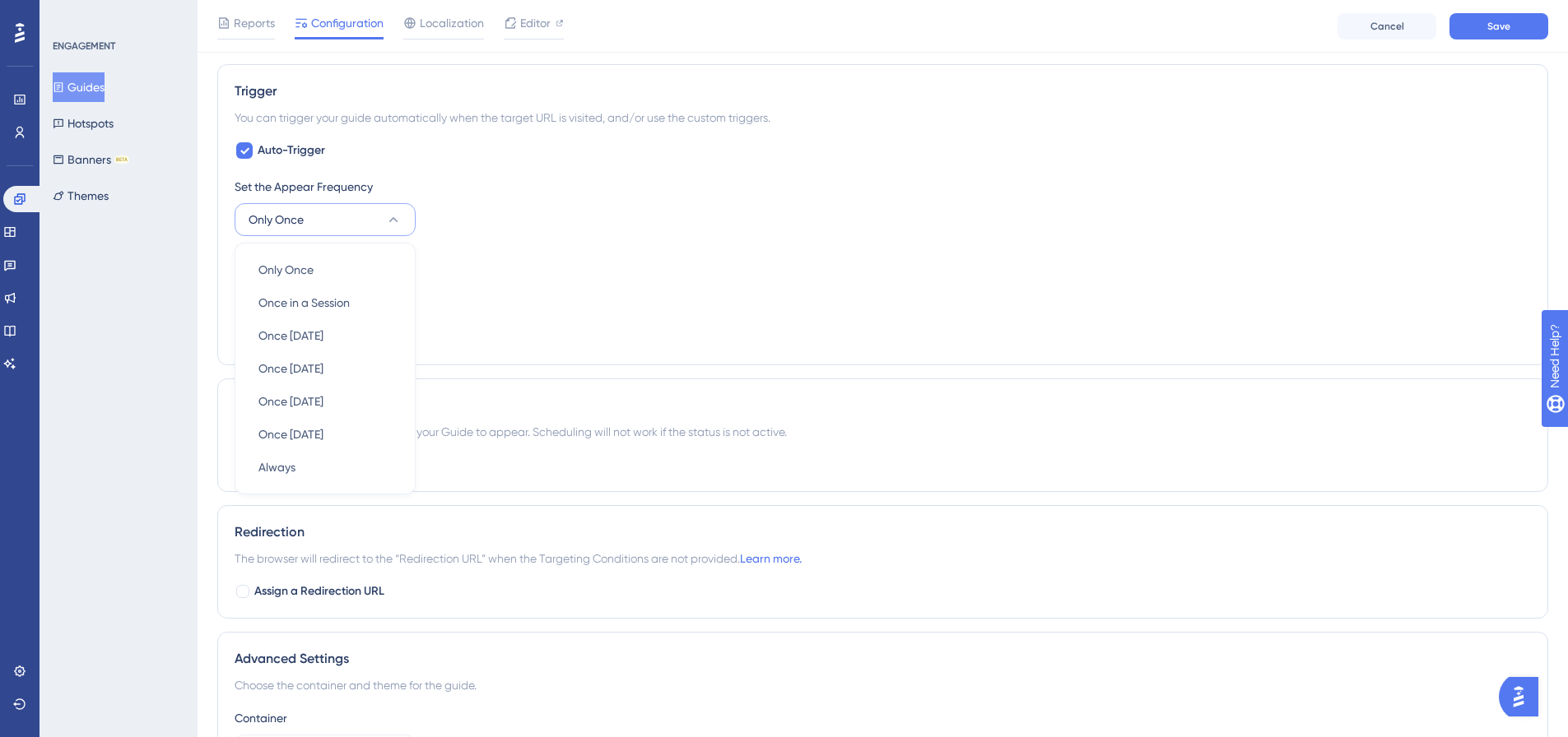
click at [630, 287] on div "Set the Display Priority This option will set the display priority between auto…" at bounding box center [883, 279] width 1297 height 59
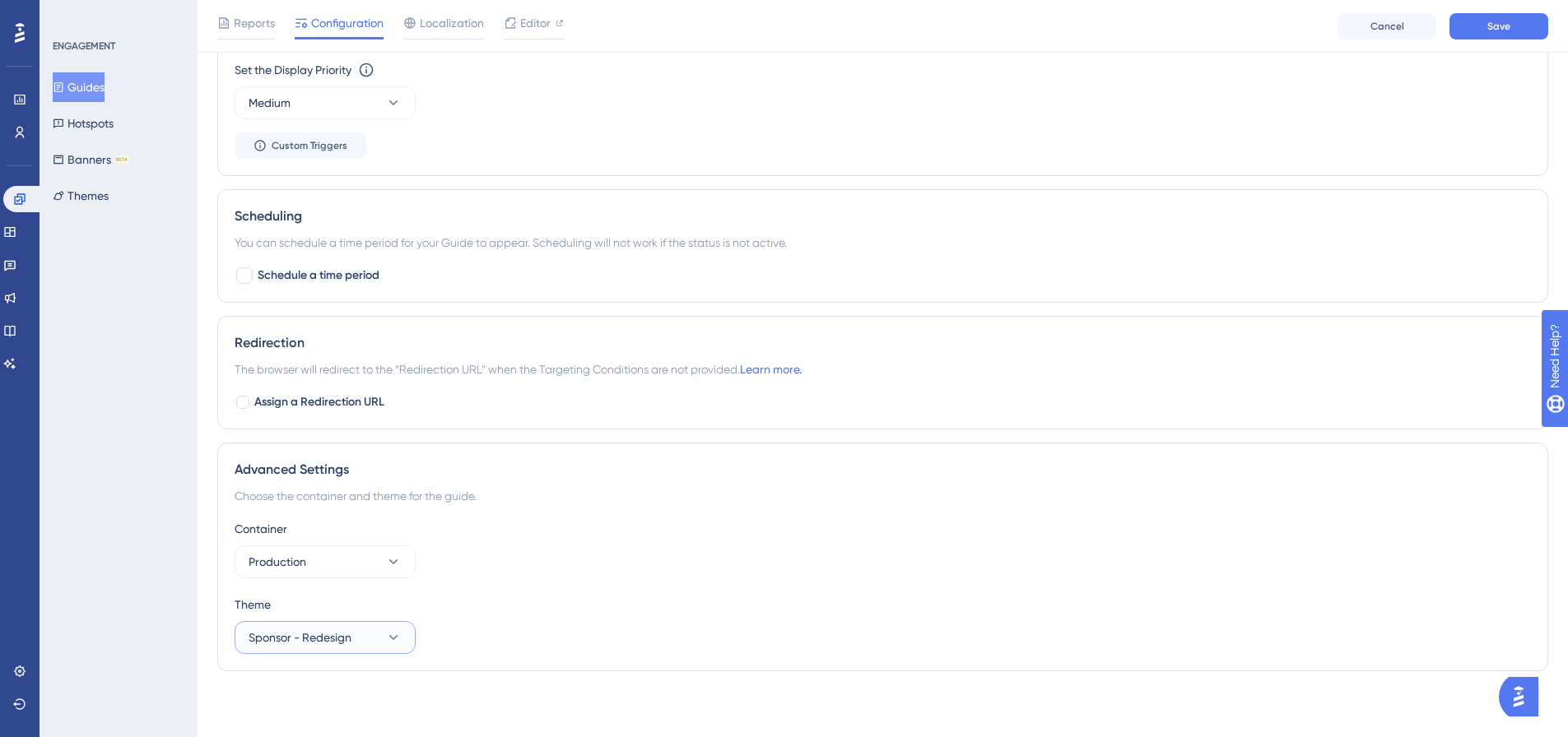
click at [353, 643] on button "Sponsor - Redesign" at bounding box center [325, 637] width 181 height 33
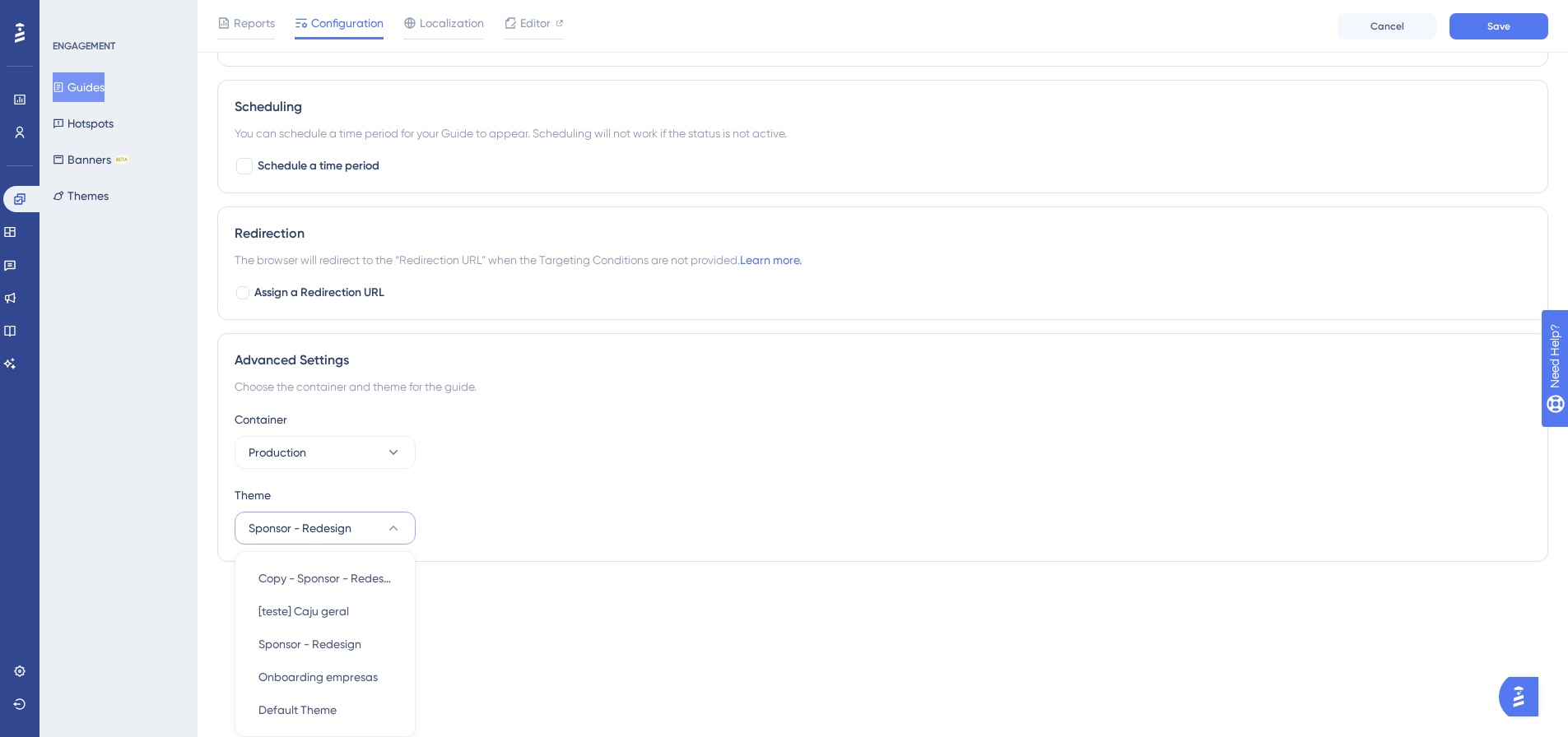
click at [785, 478] on div "Container Production Theme Sponsor - Redesign Copy - Sponsor - Redesign-sem ste…" at bounding box center [883, 477] width 1297 height 135
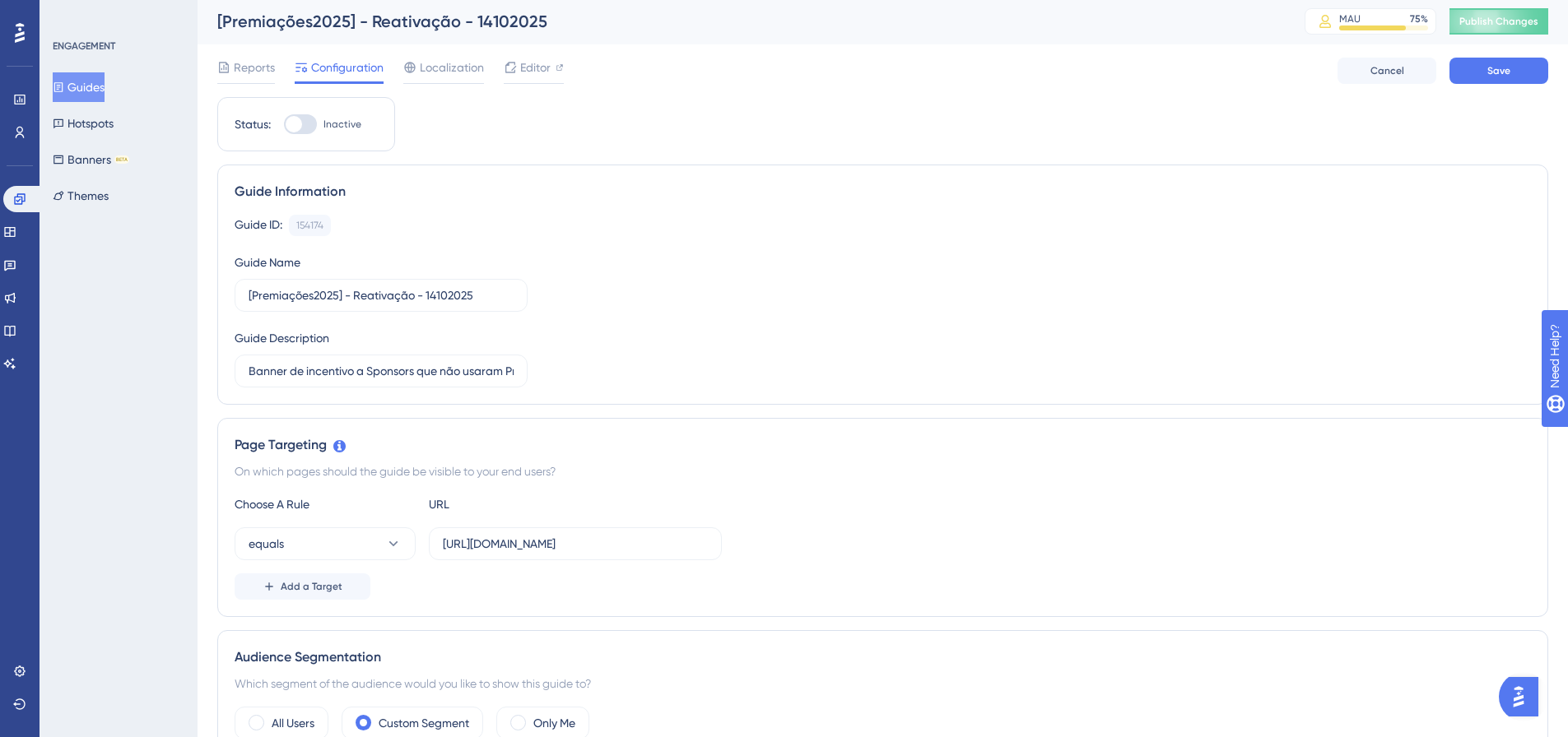
scroll to position [0, 0]
click at [1516, 68] on button "Save" at bounding box center [1499, 72] width 99 height 27
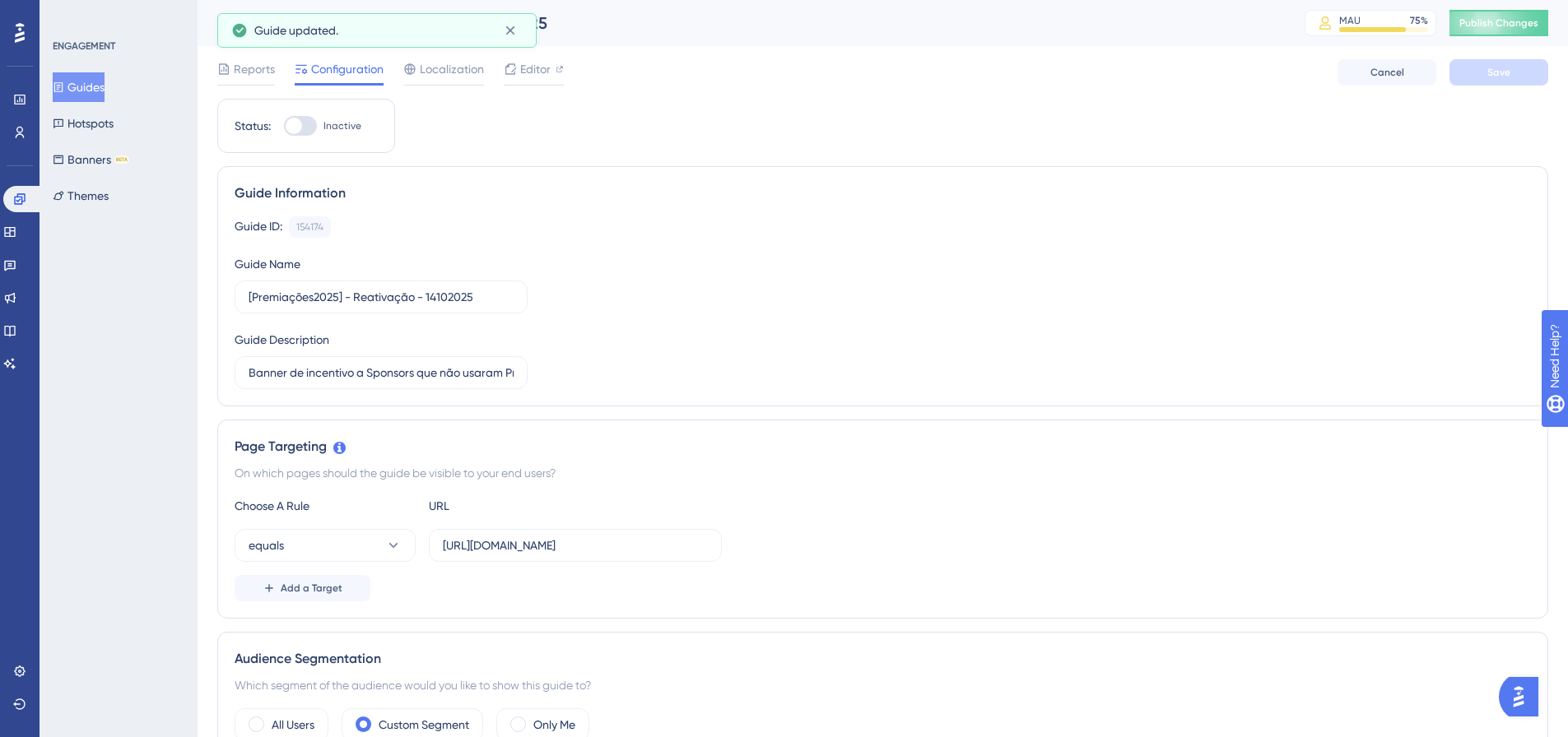
click at [304, 131] on div at bounding box center [300, 126] width 33 height 20
click at [284, 127] on input "Inactive" at bounding box center [283, 126] width 1 height 1
checkbox input "true"
click at [1505, 71] on span "Save" at bounding box center [1498, 71] width 23 height 13
click at [1525, 31] on button "Publish Changes" at bounding box center [1499, 23] width 99 height 27
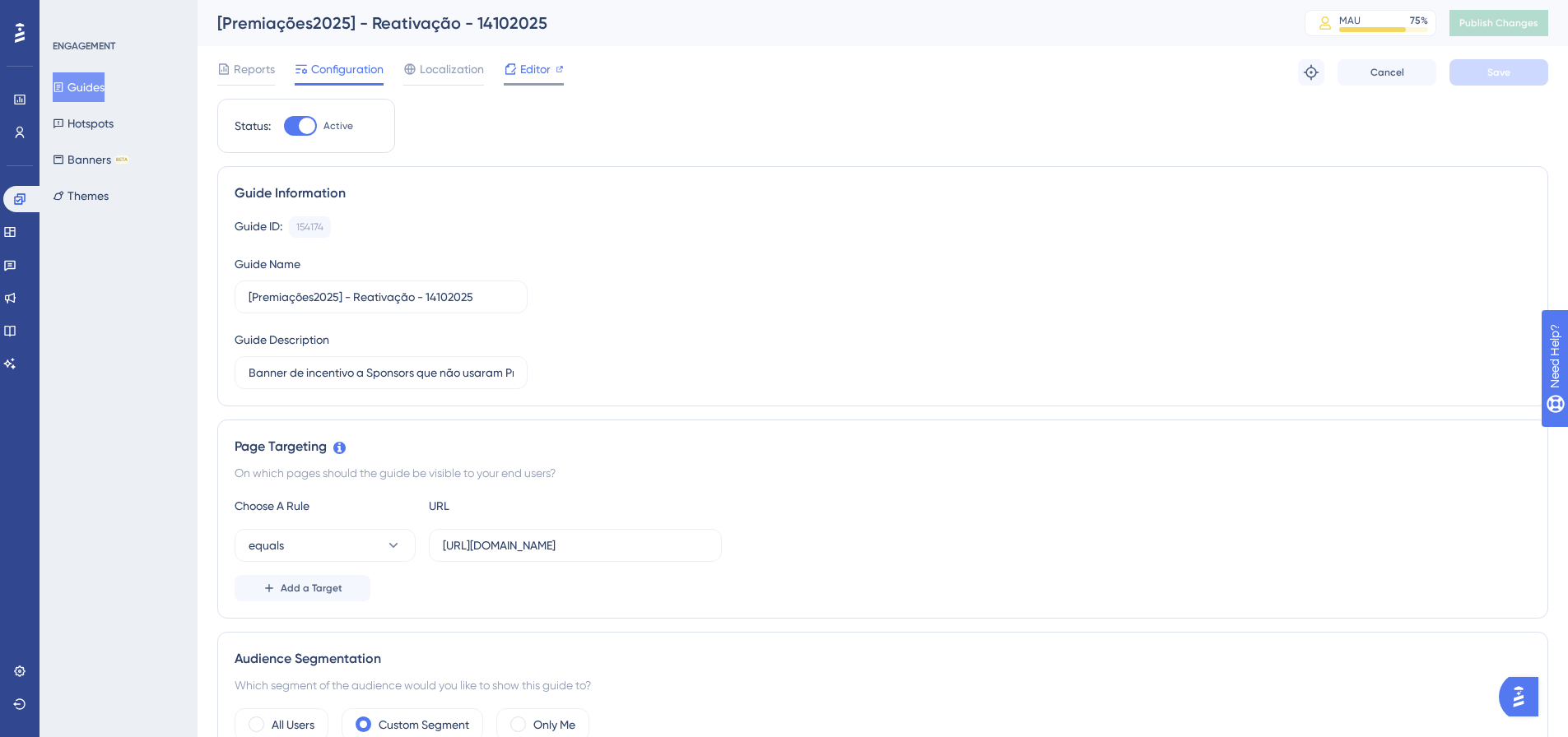
click at [529, 68] on span "Editor" at bounding box center [535, 69] width 31 height 20
